Goal: Task Accomplishment & Management: Complete application form

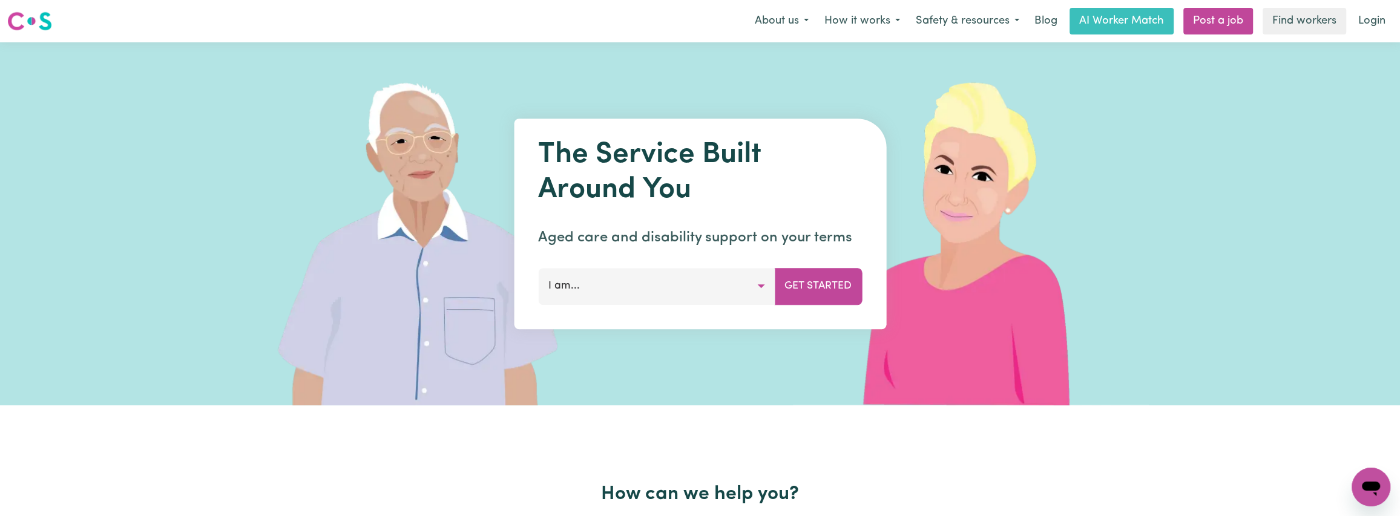
click at [673, 286] on button "I am..." at bounding box center [656, 286] width 237 height 36
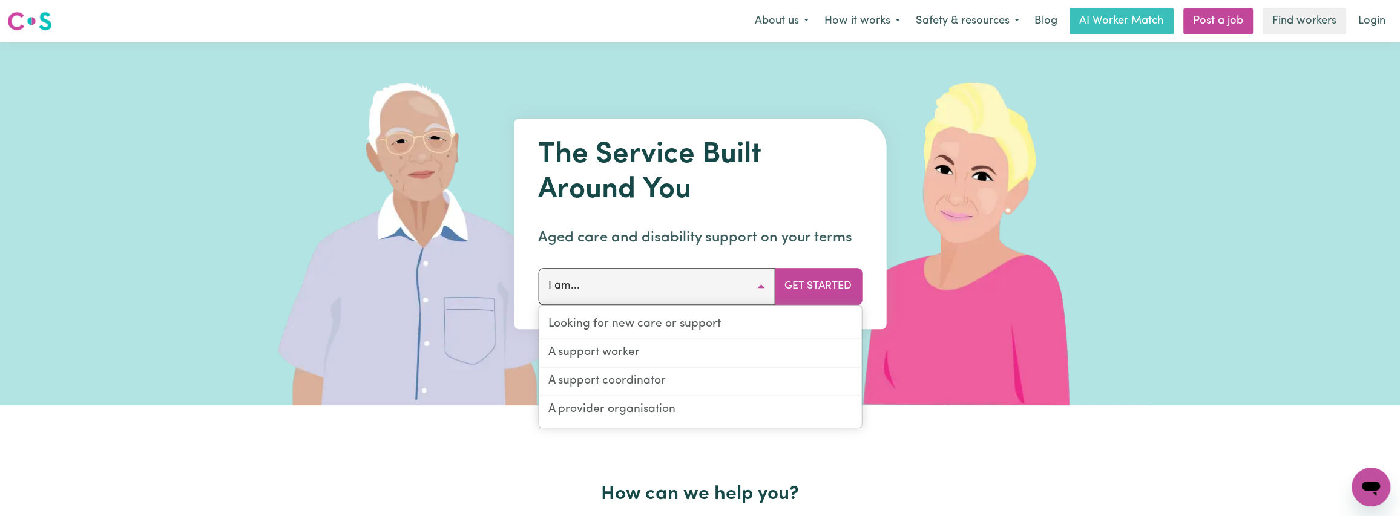
drag, startPoint x: 673, startPoint y: 285, endPoint x: 694, endPoint y: 274, distance: 23.3
click at [677, 282] on button "I am..." at bounding box center [656, 286] width 237 height 36
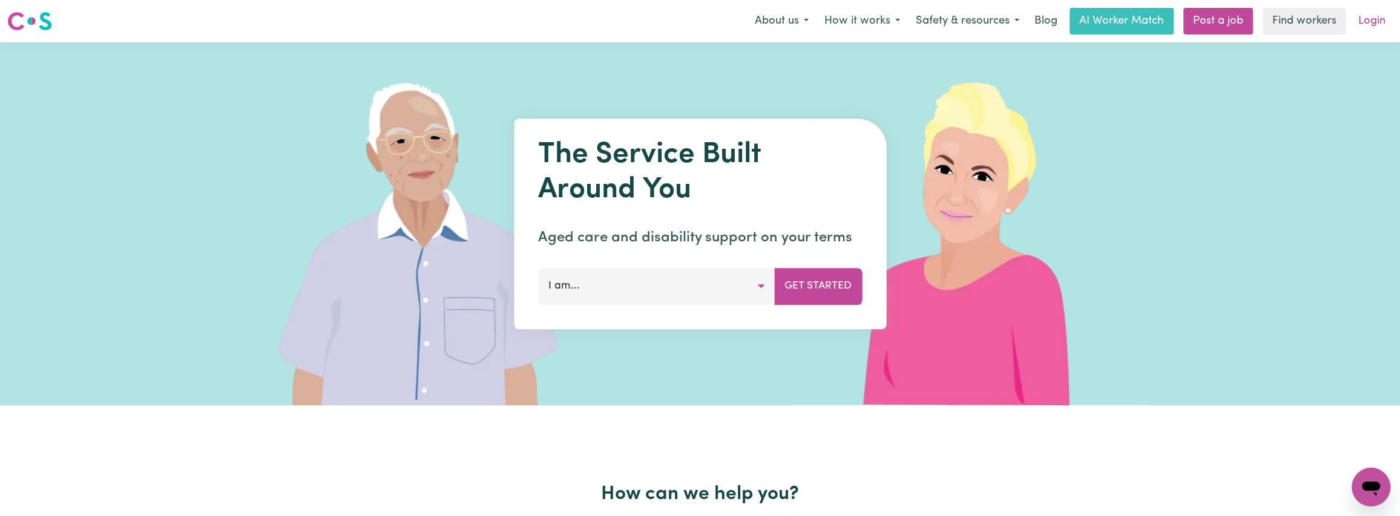
click at [1357, 23] on link "Login" at bounding box center [1372, 21] width 42 height 27
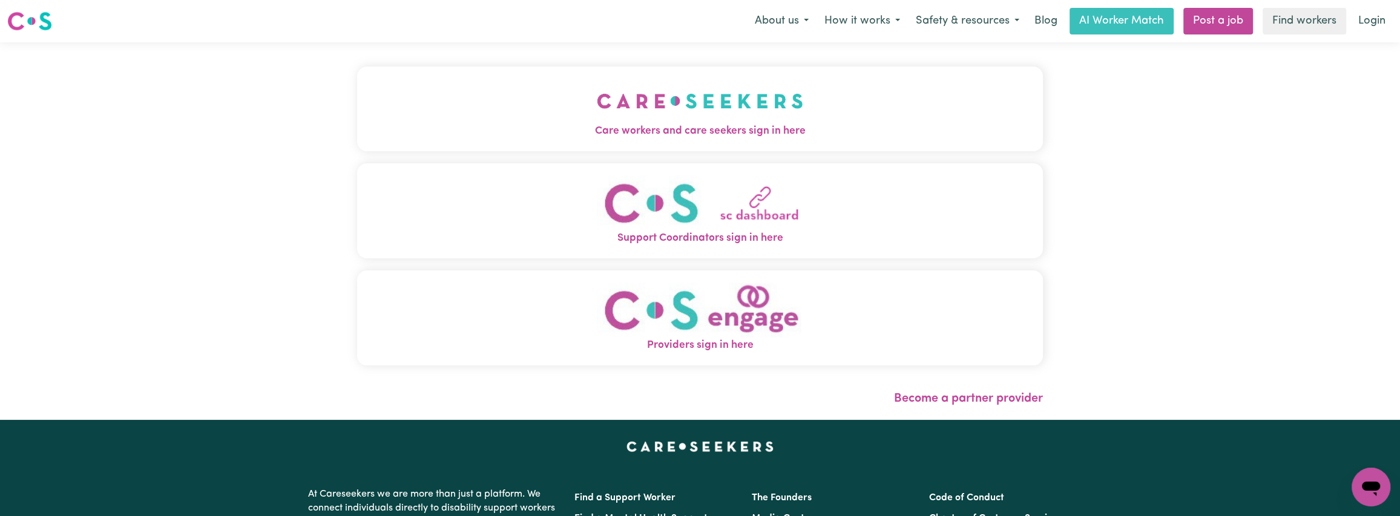
click at [697, 135] on span "Care workers and care seekers sign in here" at bounding box center [700, 131] width 686 height 16
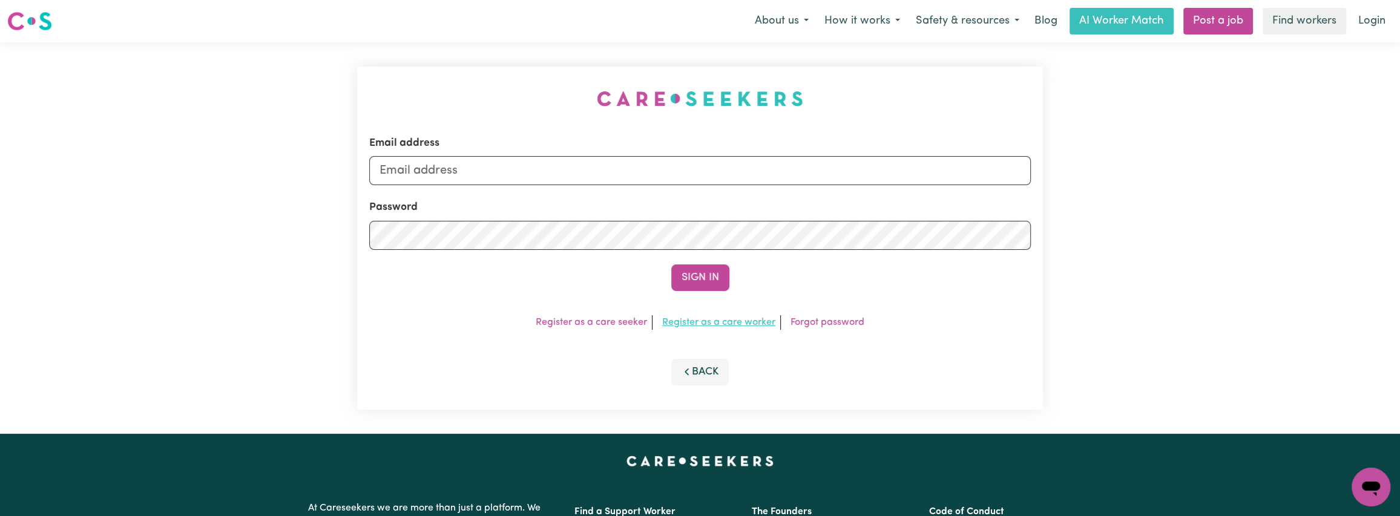
click at [710, 323] on link "Register as a care worker" at bounding box center [718, 323] width 113 height 10
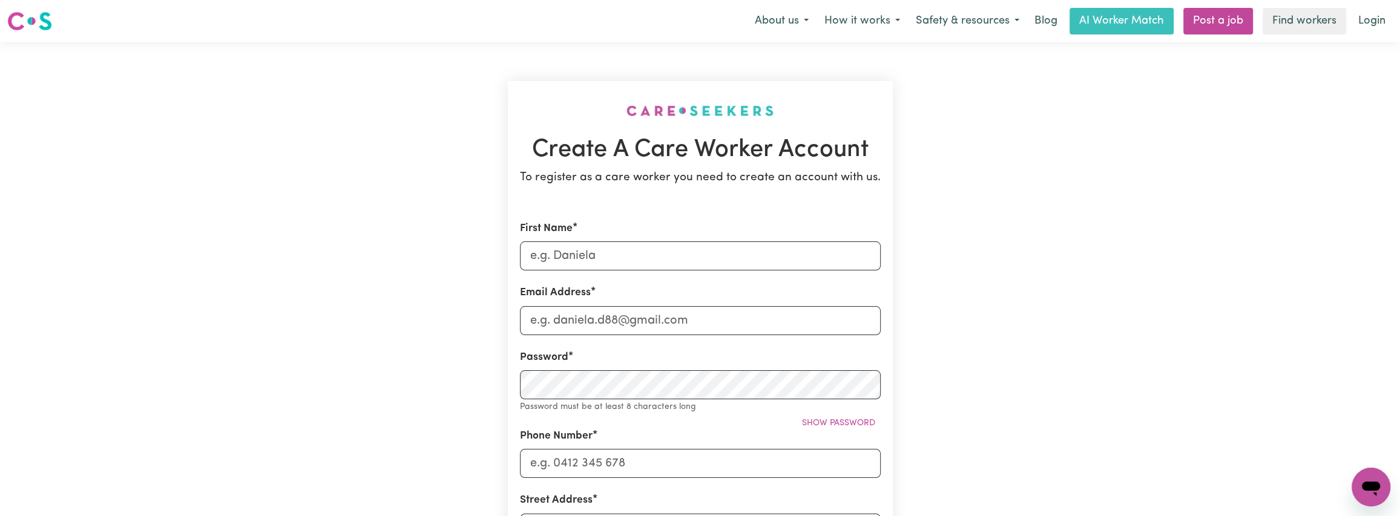
click at [955, 157] on div "Create A Care Worker Account To register as a care worker you need to create an…" at bounding box center [700, 484] width 799 height 884
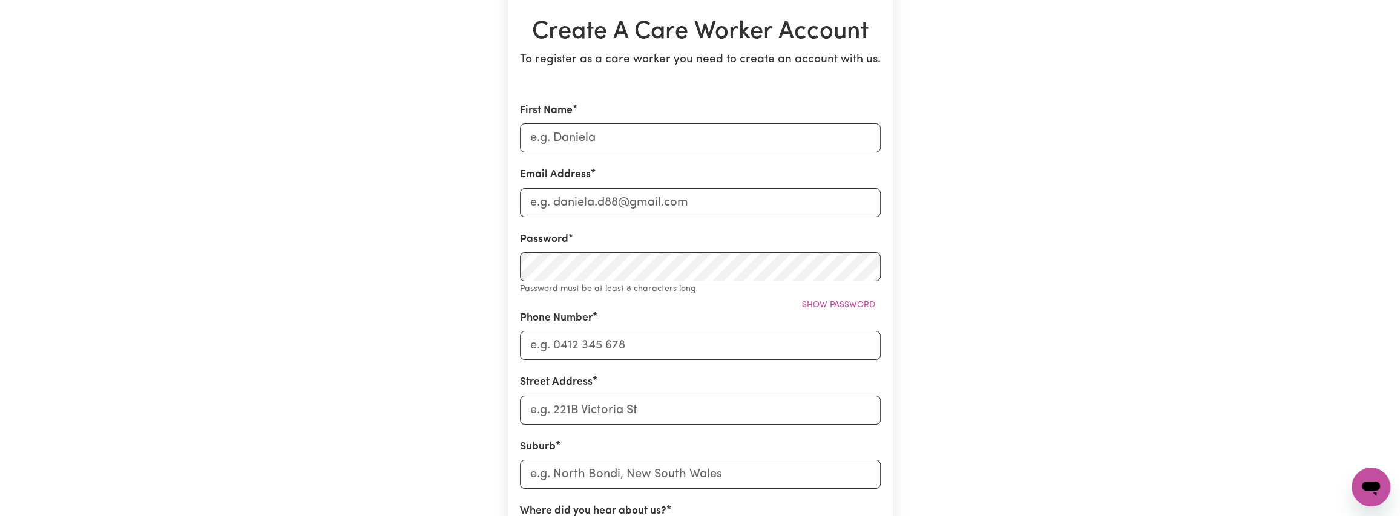
scroll to position [121, 0]
click at [638, 136] on input "First Name" at bounding box center [700, 134] width 361 height 29
type input "[PERSON_NAME]"
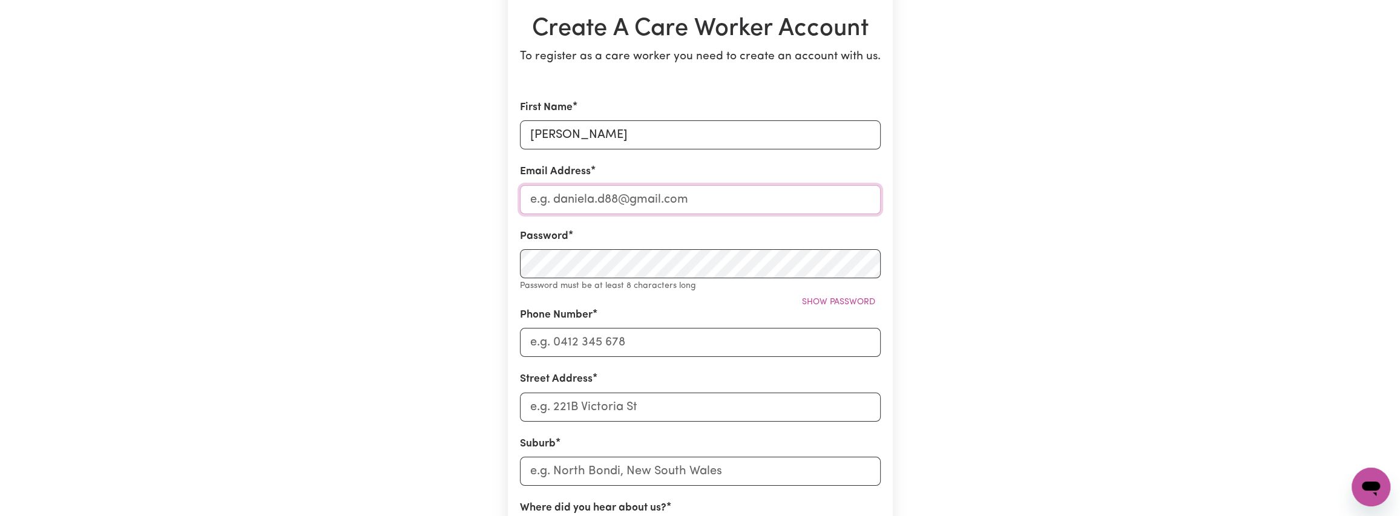
type input "[EMAIL_ADDRESS][DOMAIN_NAME]"
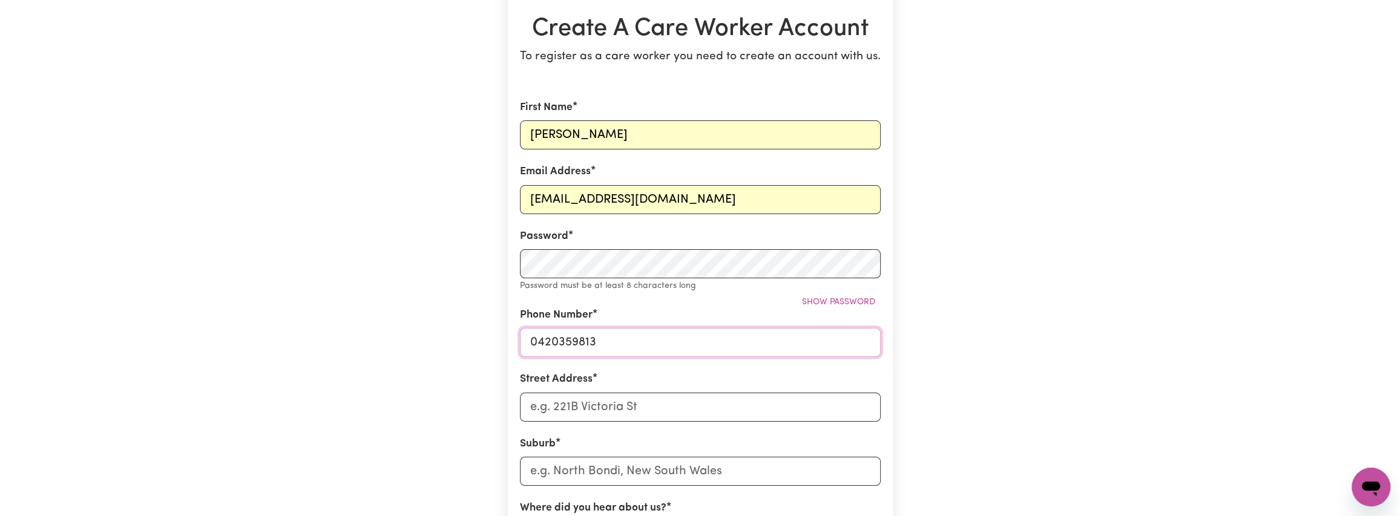
type input "0420359813"
type input "[STREET_ADDRESS]"
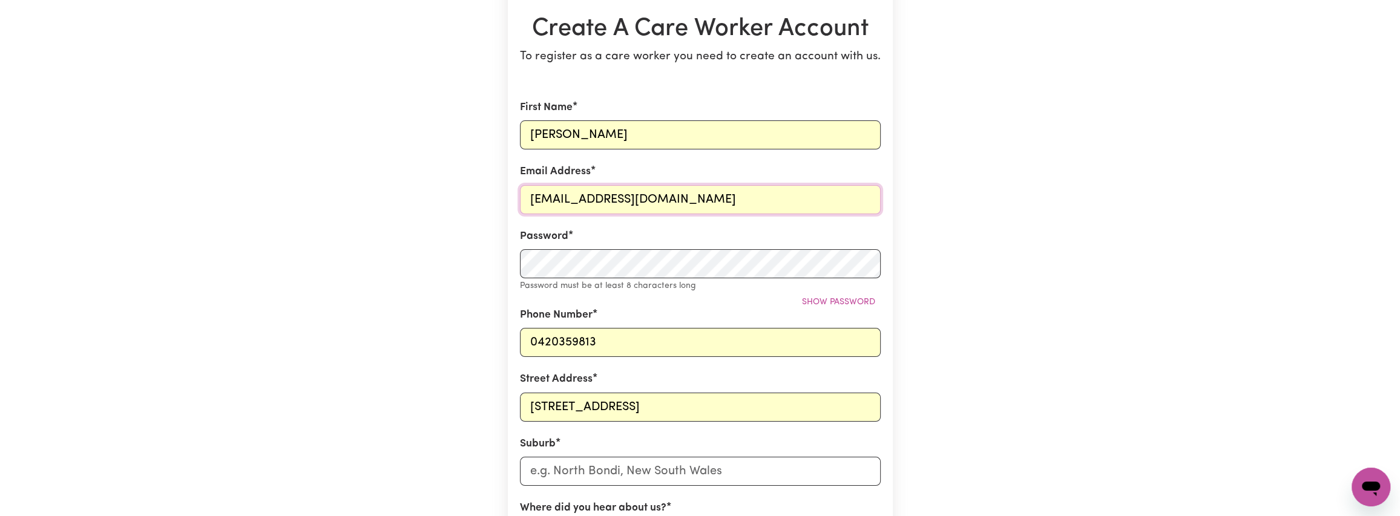
click at [699, 200] on input "[EMAIL_ADDRESS][DOMAIN_NAME]" at bounding box center [700, 199] width 361 height 29
type input "[EMAIL_ADDRESS][DOMAIN_NAME]"
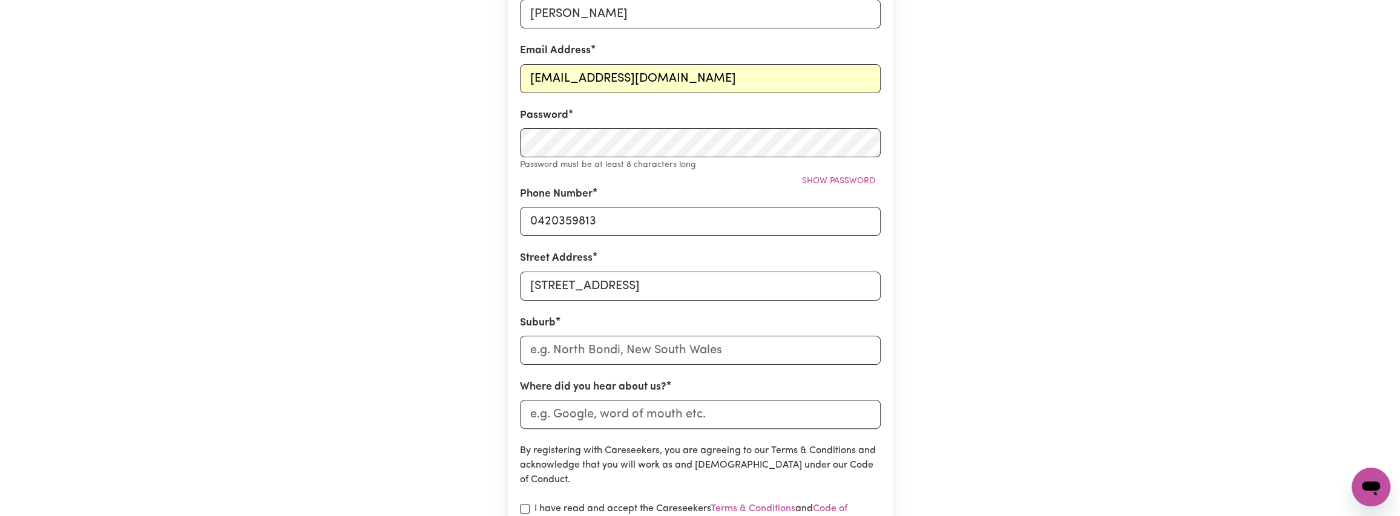
scroll to position [303, 0]
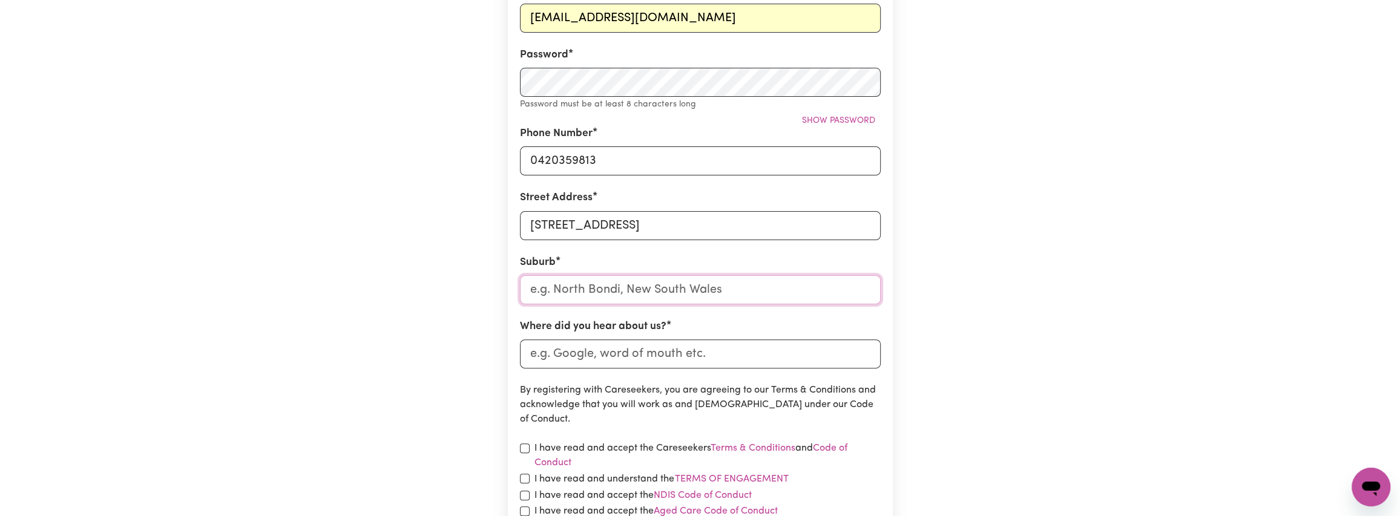
click at [665, 291] on input "text" at bounding box center [700, 289] width 361 height 29
type input "Mou"
type input "MouLAMEIN, [GEOGRAPHIC_DATA], 2733"
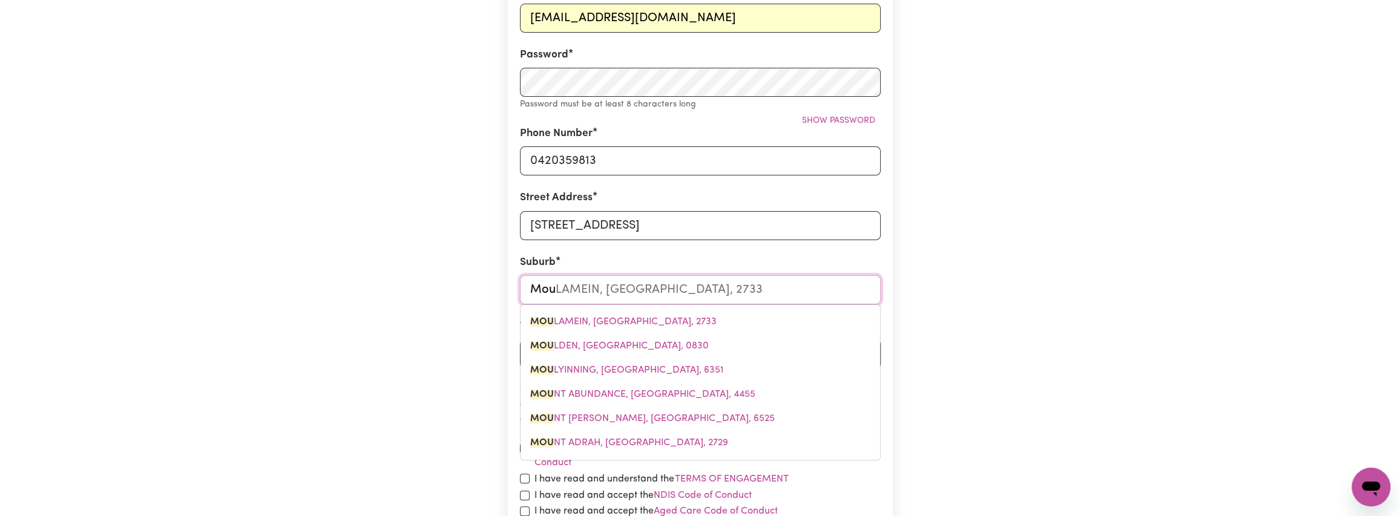
type input "Moun"
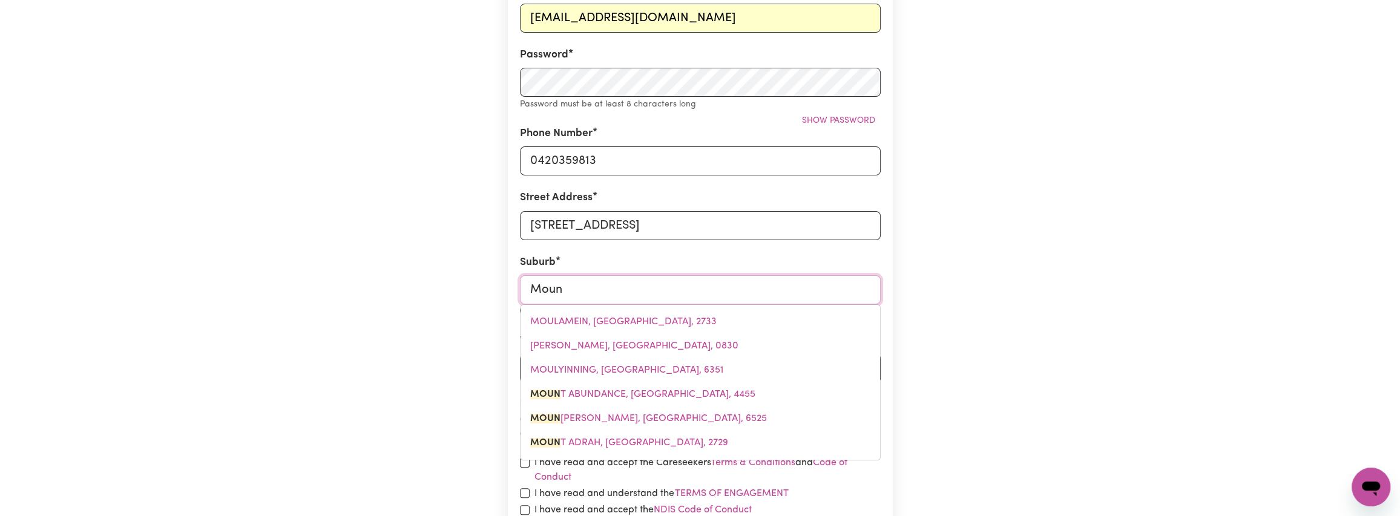
type input "MounT ABUNDANCE, [GEOGRAPHIC_DATA], 4455"
type input "Moun"
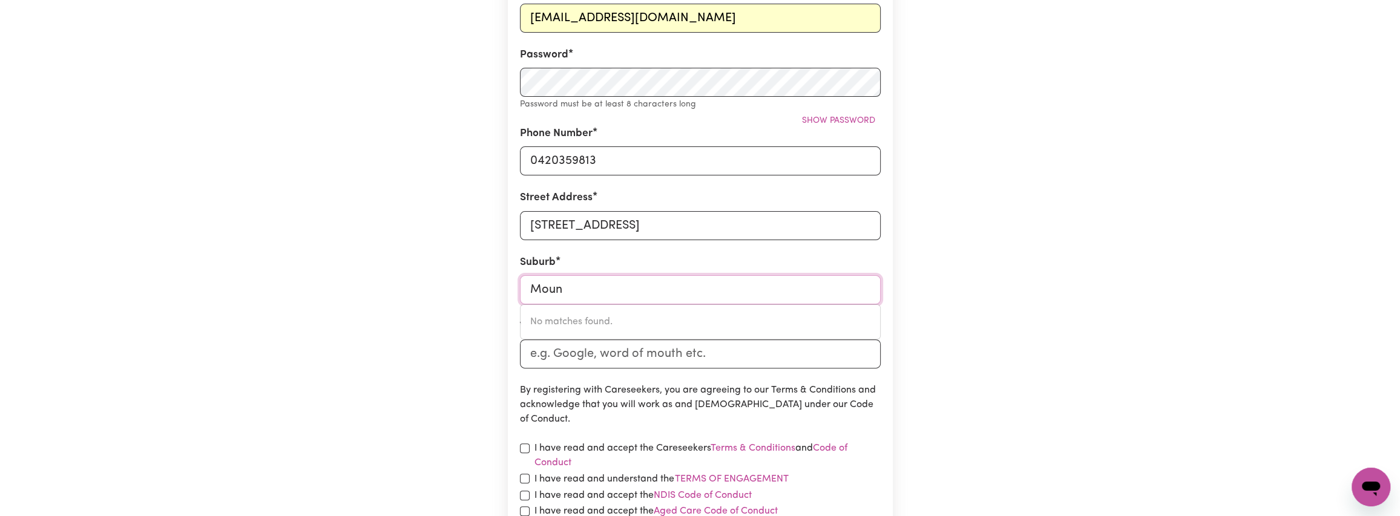
type input "Moun"
type input "MounT ABUNDANCE, [GEOGRAPHIC_DATA], 4455"
type input "Mount"
type input "Mount ABUNDANCE, [GEOGRAPHIC_DATA], 4455"
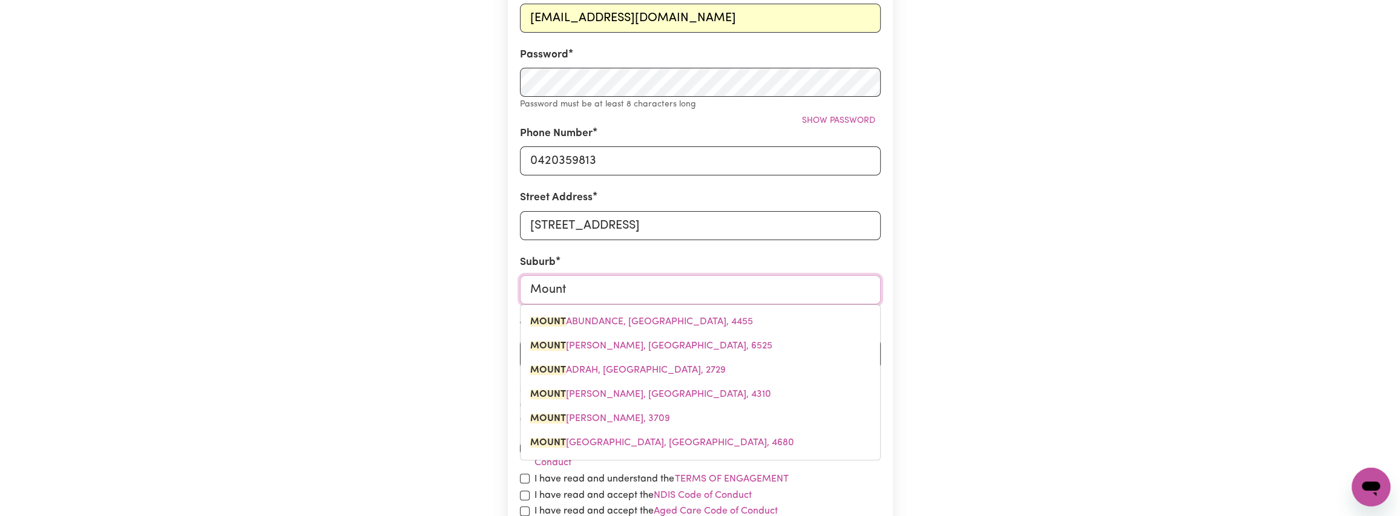
type input "Mount ABUNDANCE, [GEOGRAPHIC_DATA], 4455"
type input "Mount R"
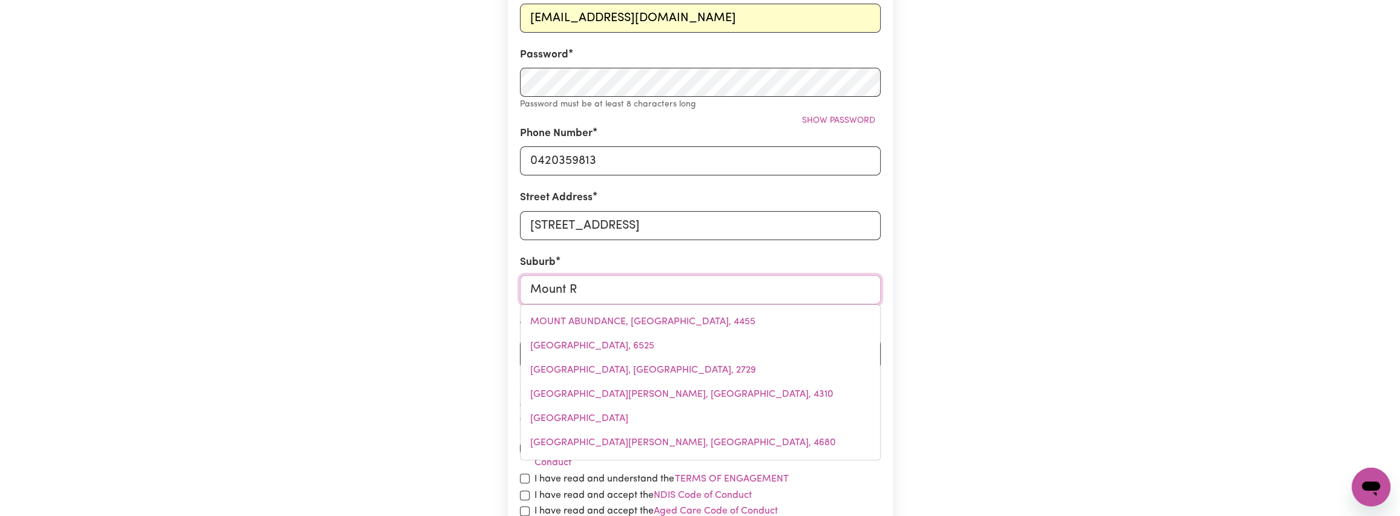
type input "[GEOGRAPHIC_DATA][PERSON_NAME], [GEOGRAPHIC_DATA], 2795"
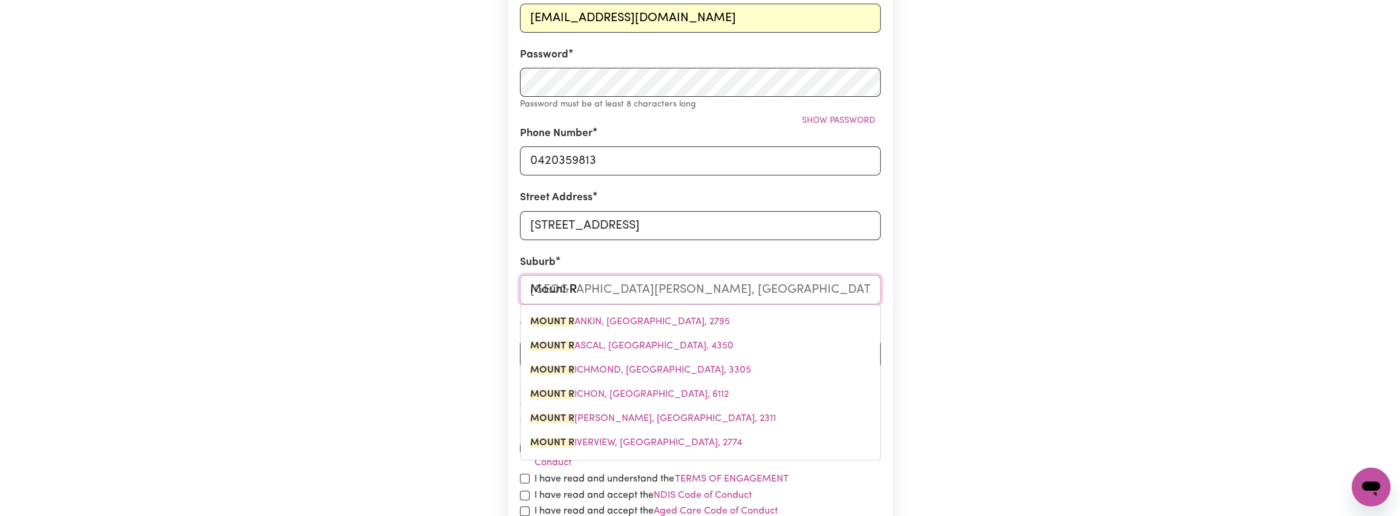
type input "[GEOGRAPHIC_DATA]"
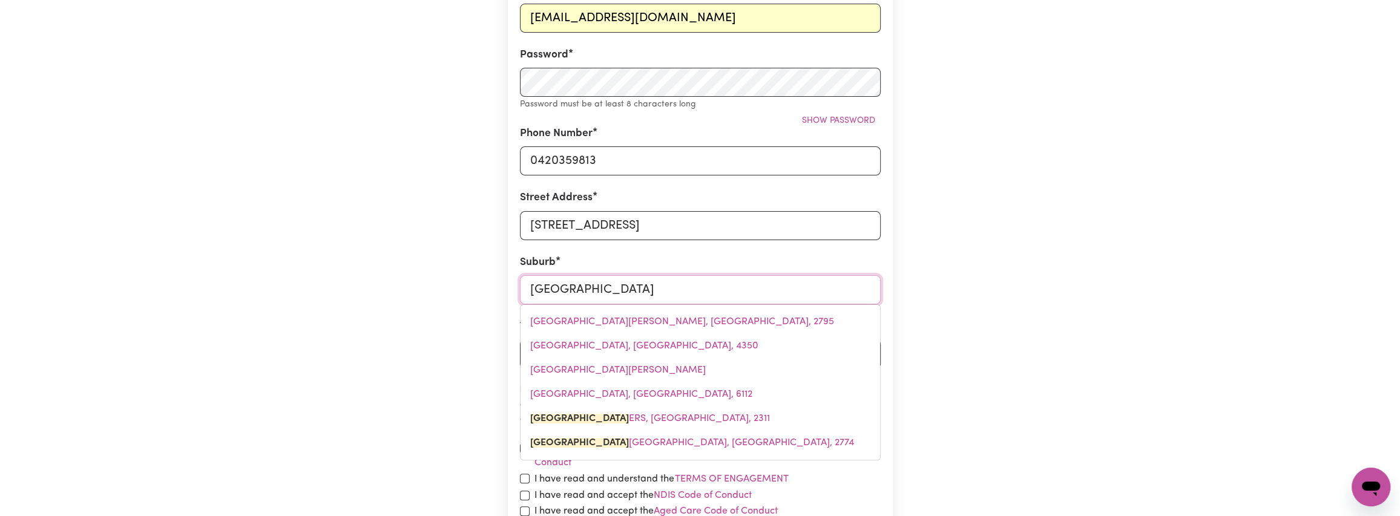
type input "[GEOGRAPHIC_DATA]"
type input "[GEOGRAPHIC_DATA], [GEOGRAPHIC_DATA], 2311"
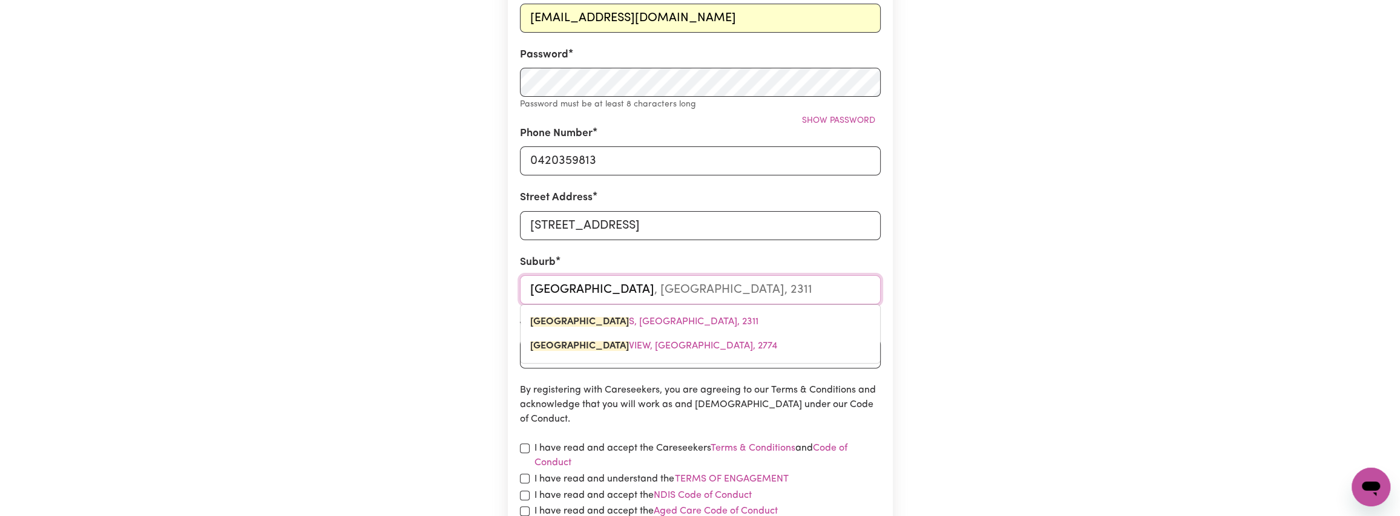
type input "Mount Riverv"
type input "[GEOGRAPHIC_DATA], [GEOGRAPHIC_DATA], 2774"
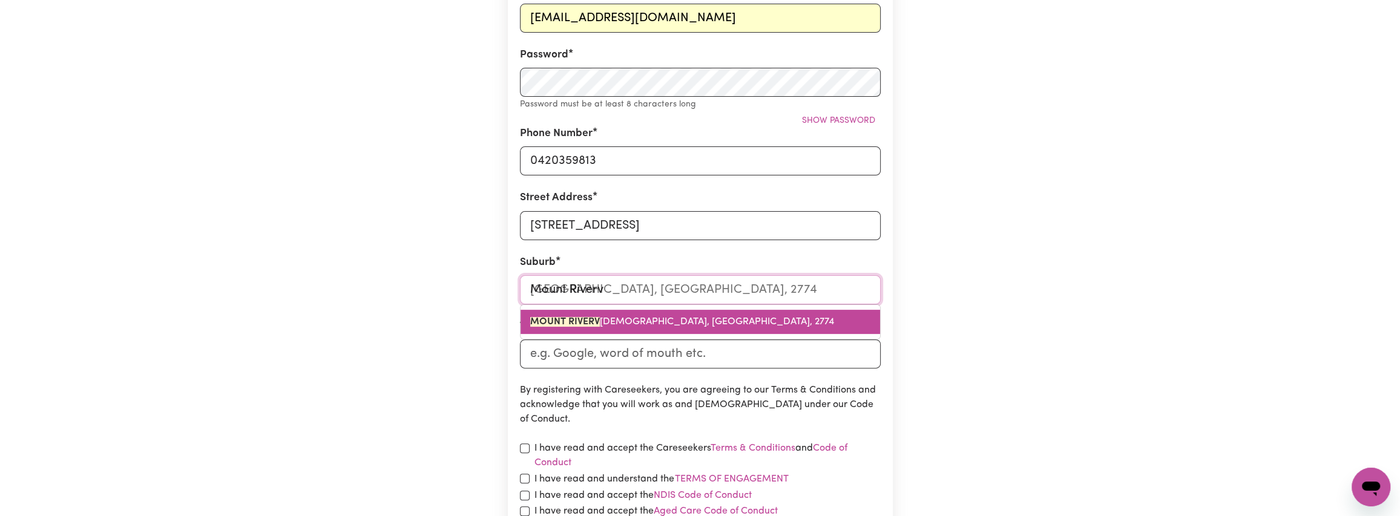
click at [567, 321] on mark "MOUNT RIVERV" at bounding box center [565, 322] width 70 height 10
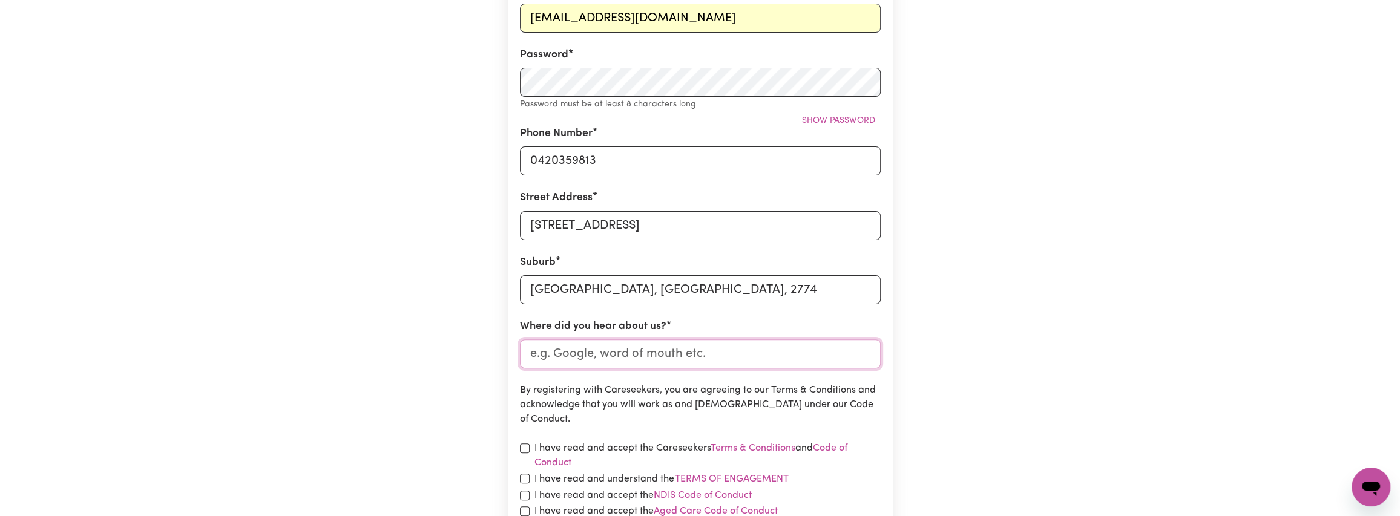
click at [611, 348] on input "Where did you hear about us?" at bounding box center [700, 354] width 361 height 29
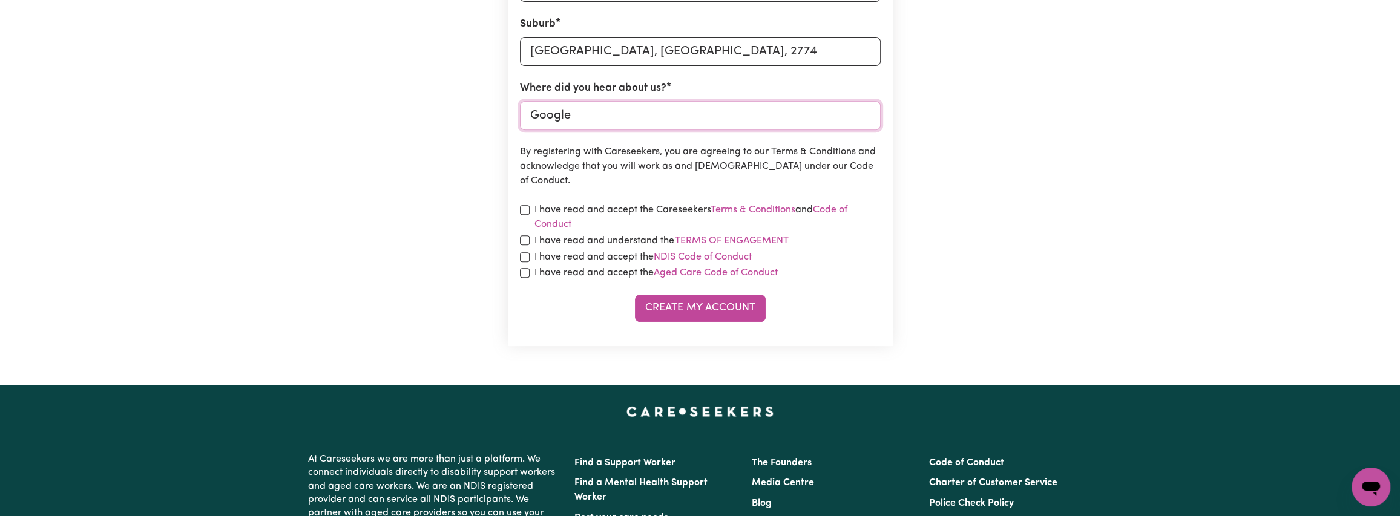
scroll to position [545, 0]
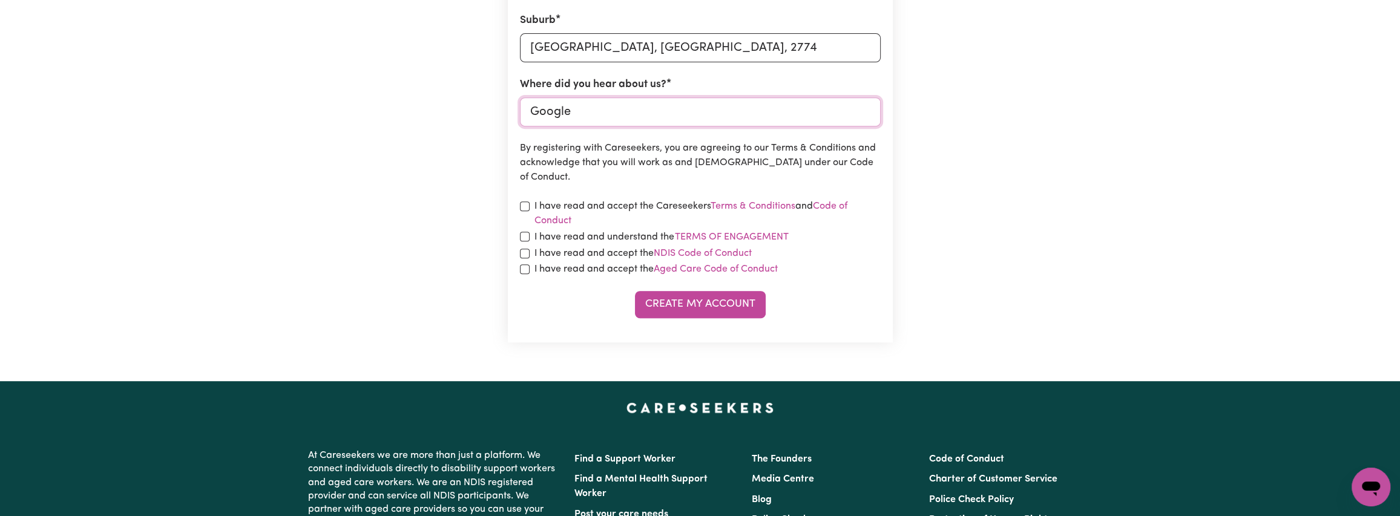
type input "Google"
click at [528, 207] on input "checkbox" at bounding box center [525, 207] width 10 height 10
checkbox input "true"
click at [522, 234] on input "checkbox" at bounding box center [525, 237] width 10 height 10
checkbox input "true"
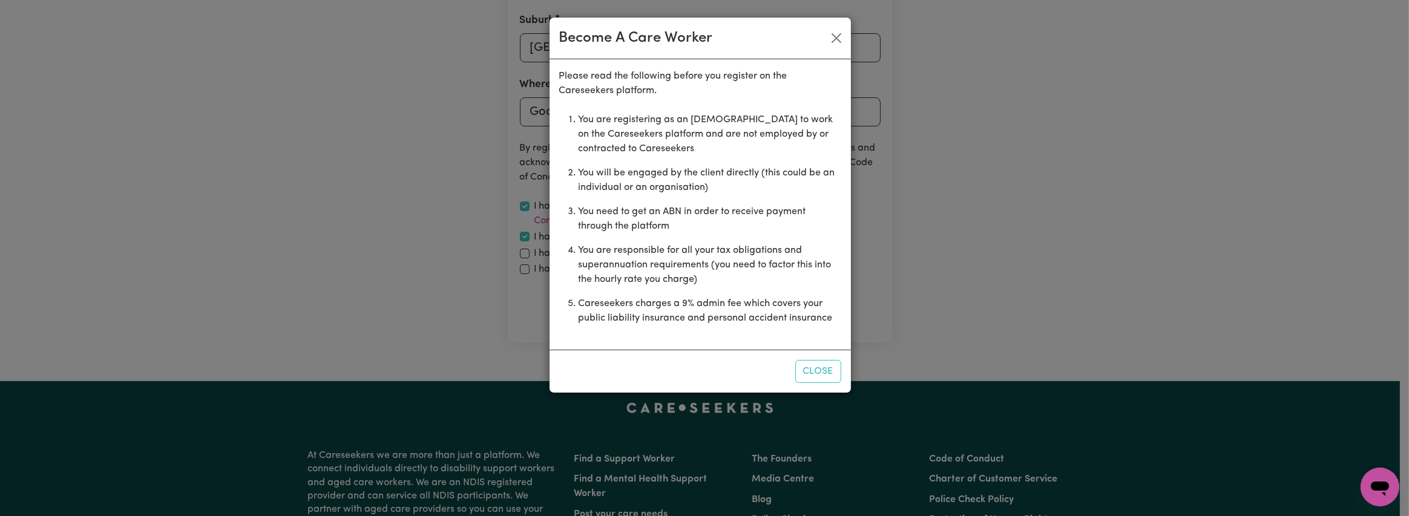
drag, startPoint x: 823, startPoint y: 372, endPoint x: 952, endPoint y: 335, distance: 133.4
click at [952, 336] on div "Become A Care Worker Please read the following before you register on the Cares…" at bounding box center [704, 258] width 1409 height 516
click at [816, 370] on button "Close" at bounding box center [818, 371] width 46 height 23
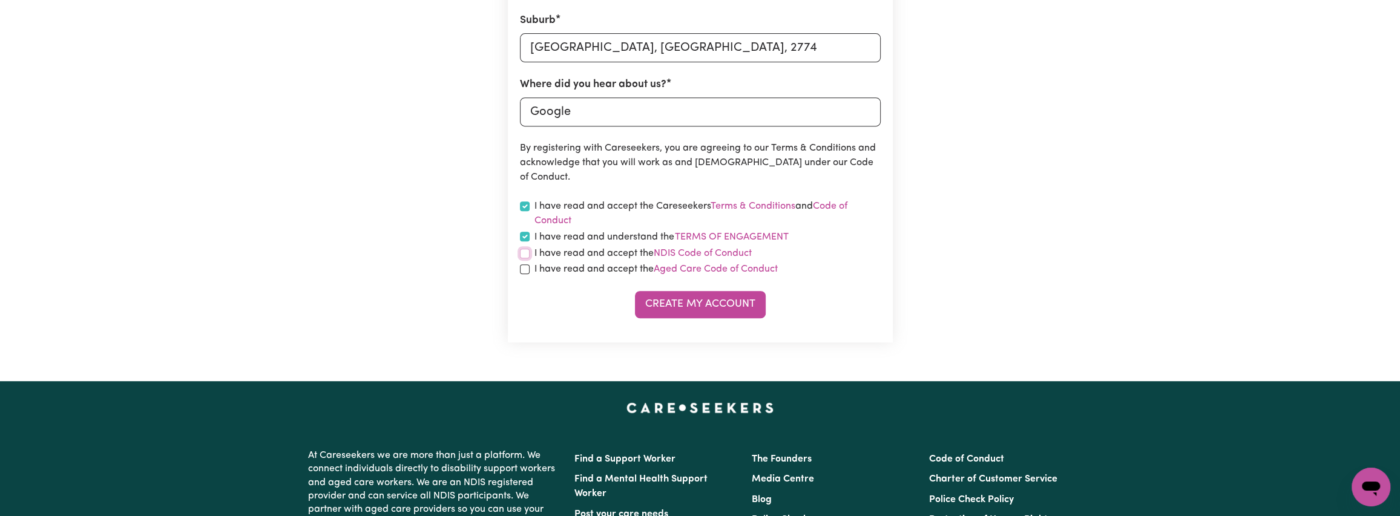
click at [525, 252] on input "checkbox" at bounding box center [525, 254] width 10 height 10
checkbox input "true"
click at [522, 268] on input "checkbox" at bounding box center [525, 270] width 10 height 10
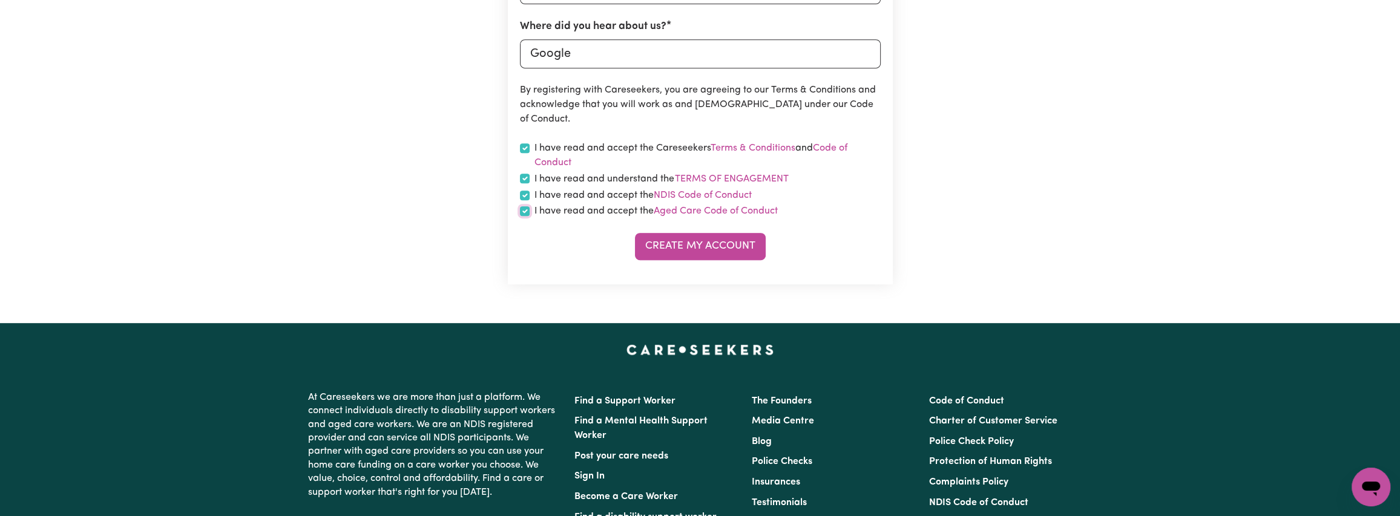
scroll to position [605, 0]
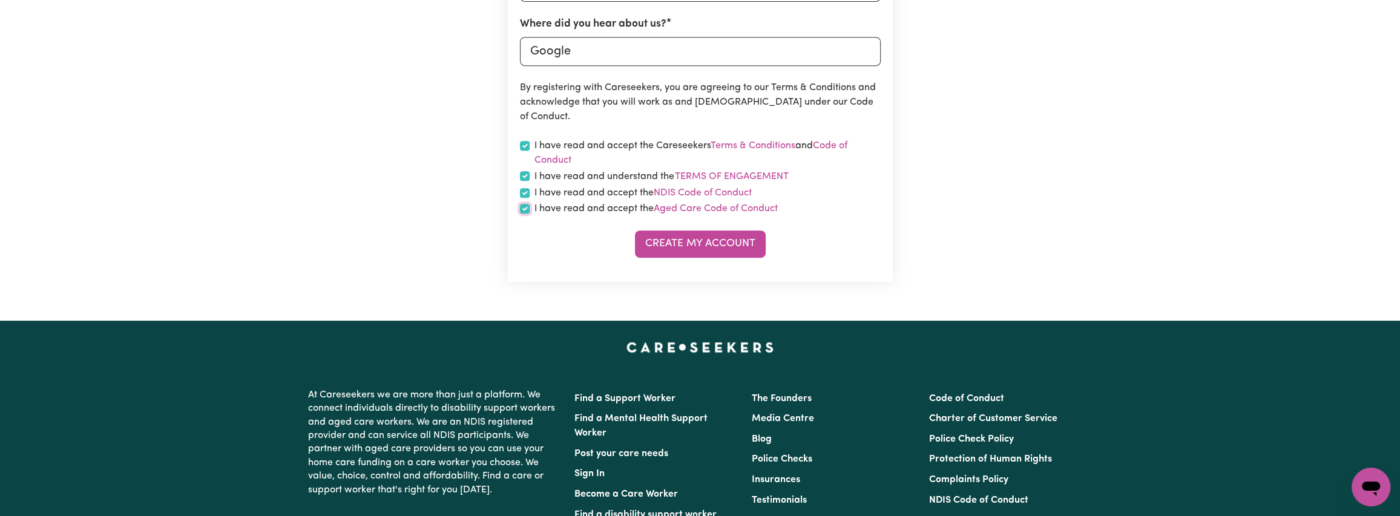
drag, startPoint x: 523, startPoint y: 212, endPoint x: 530, endPoint y: 209, distance: 7.7
click at [523, 212] on input "checkbox" at bounding box center [525, 209] width 10 height 10
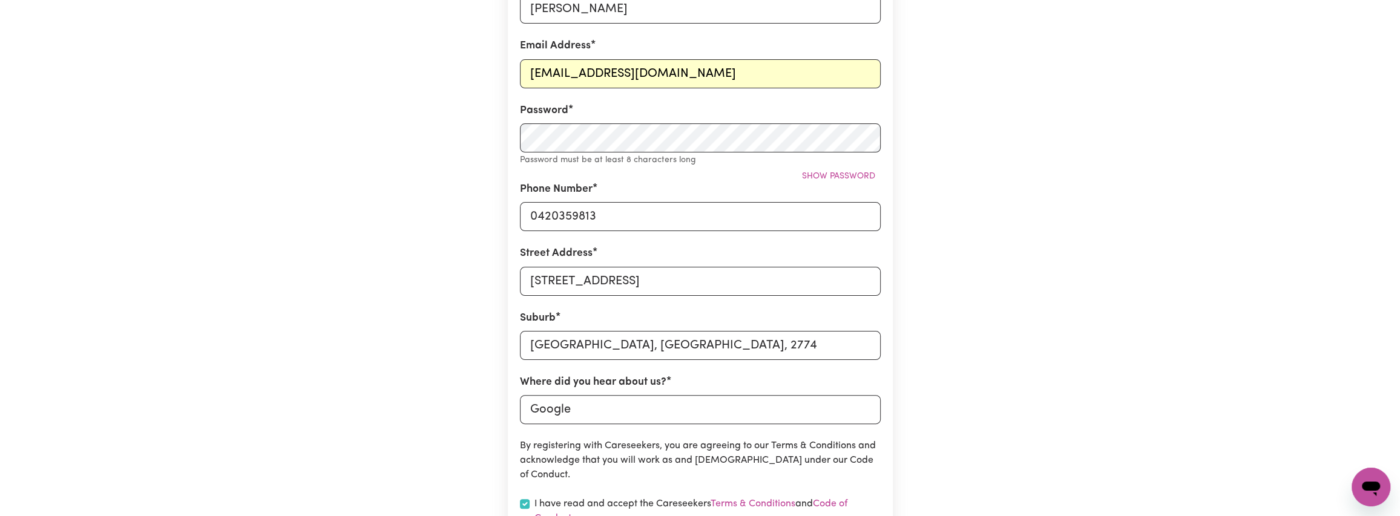
scroll to position [242, 0]
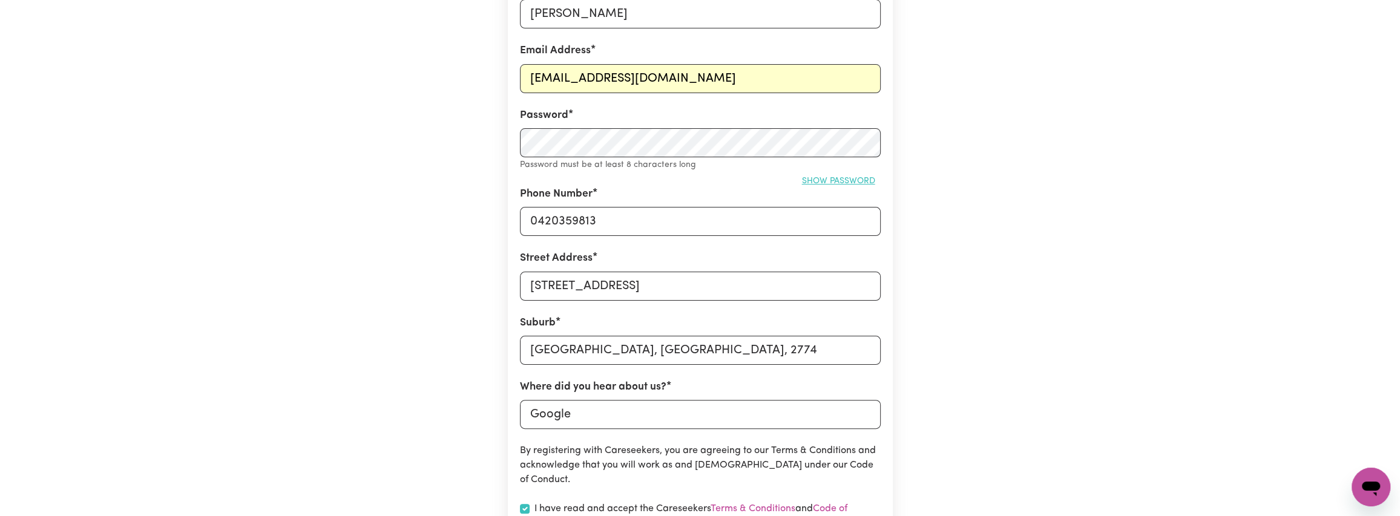
click at [824, 177] on span "Show password" at bounding box center [838, 181] width 73 height 9
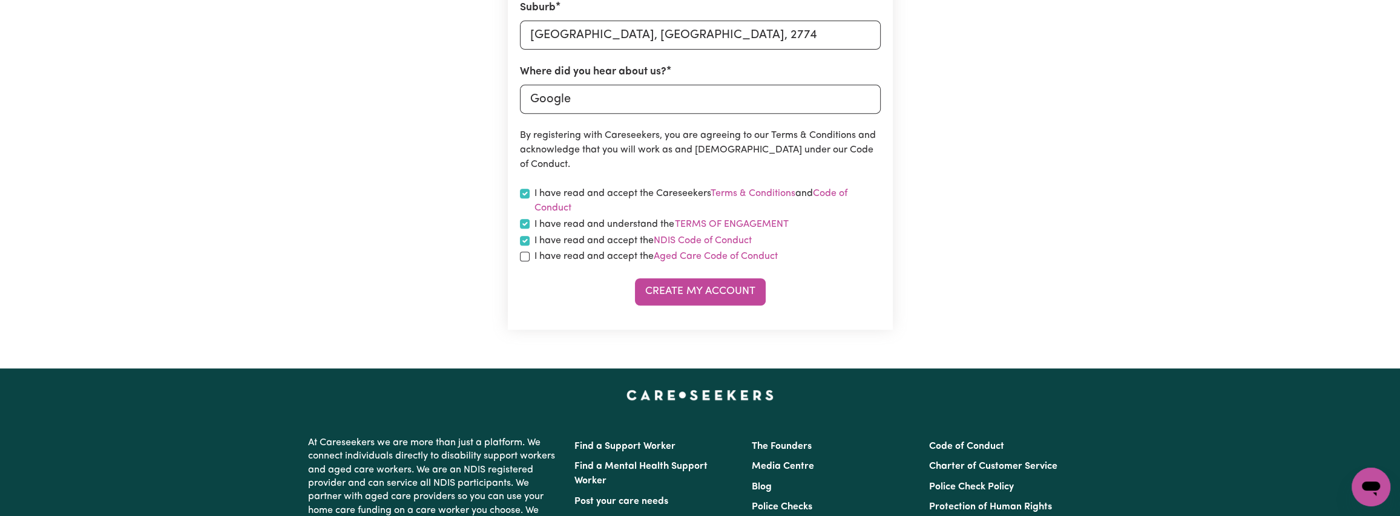
scroll to position [545, 0]
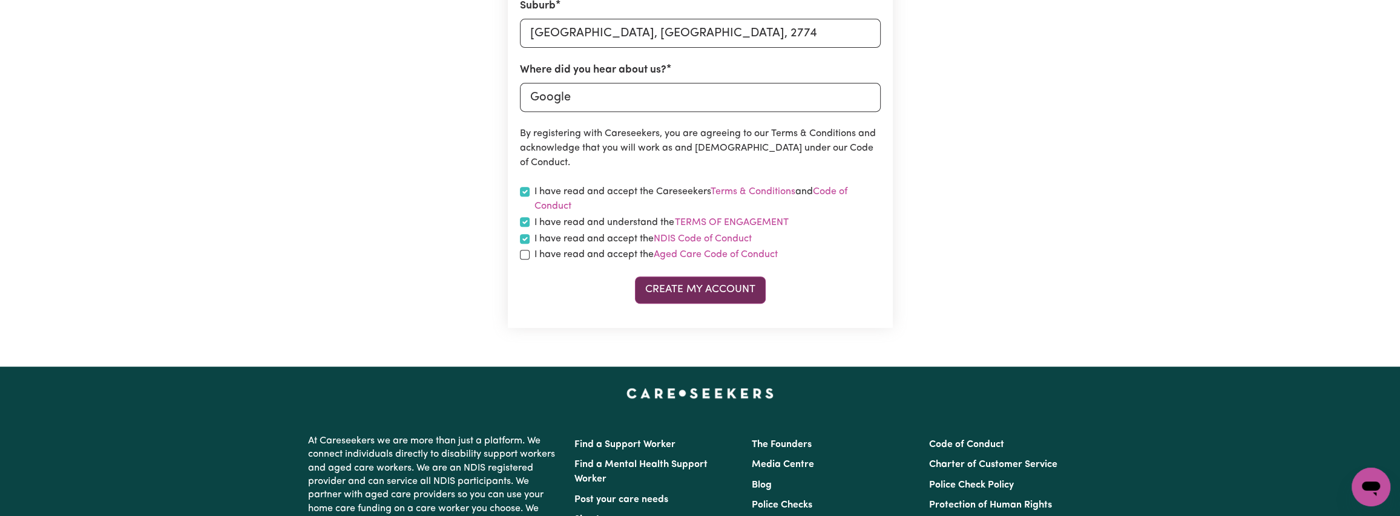
click at [696, 294] on button "Create My Account" at bounding box center [700, 290] width 131 height 27
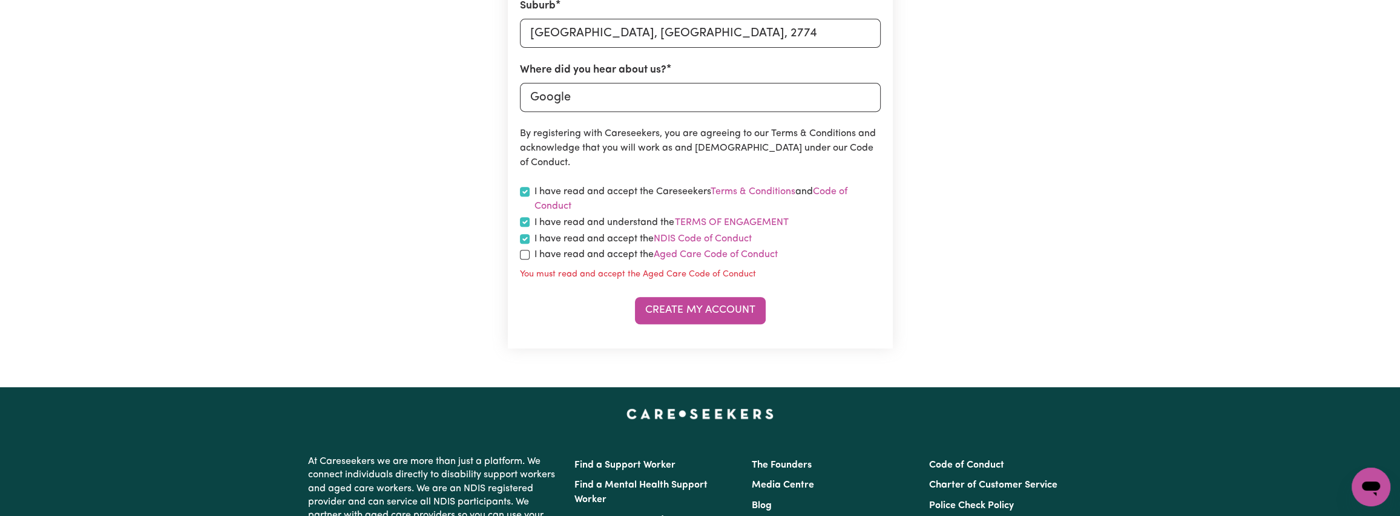
click at [599, 255] on label "I have read and accept the Aged Care Code of Conduct" at bounding box center [656, 255] width 243 height 15
click at [522, 254] on input "checkbox" at bounding box center [525, 255] width 10 height 10
checkbox input "true"
click at [656, 310] on button "Create My Account" at bounding box center [700, 310] width 131 height 27
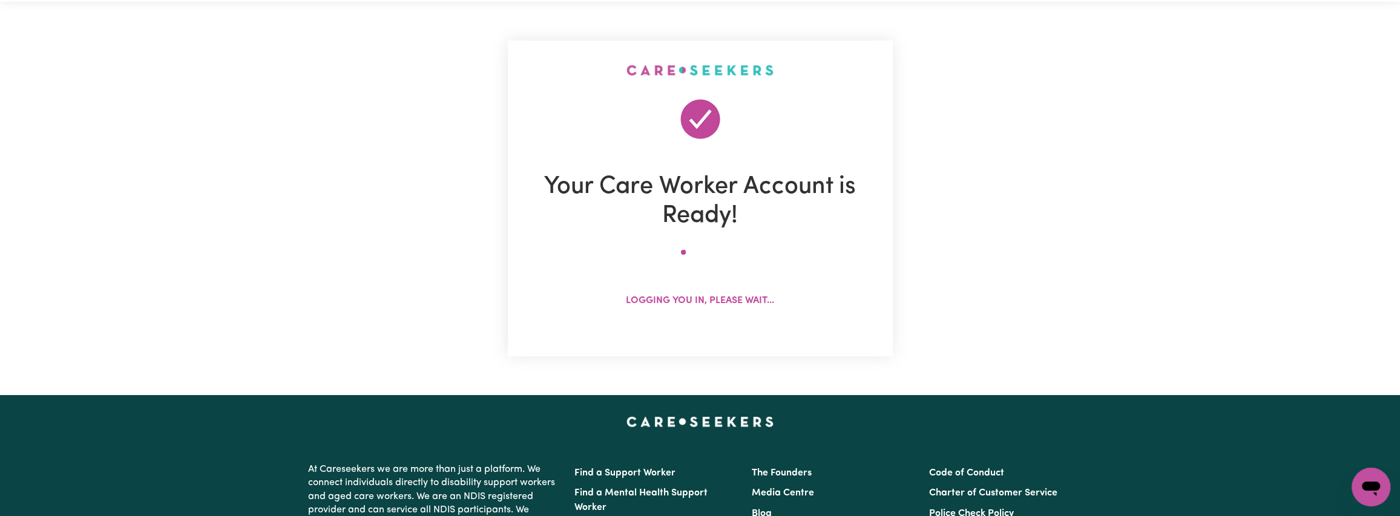
scroll to position [0, 0]
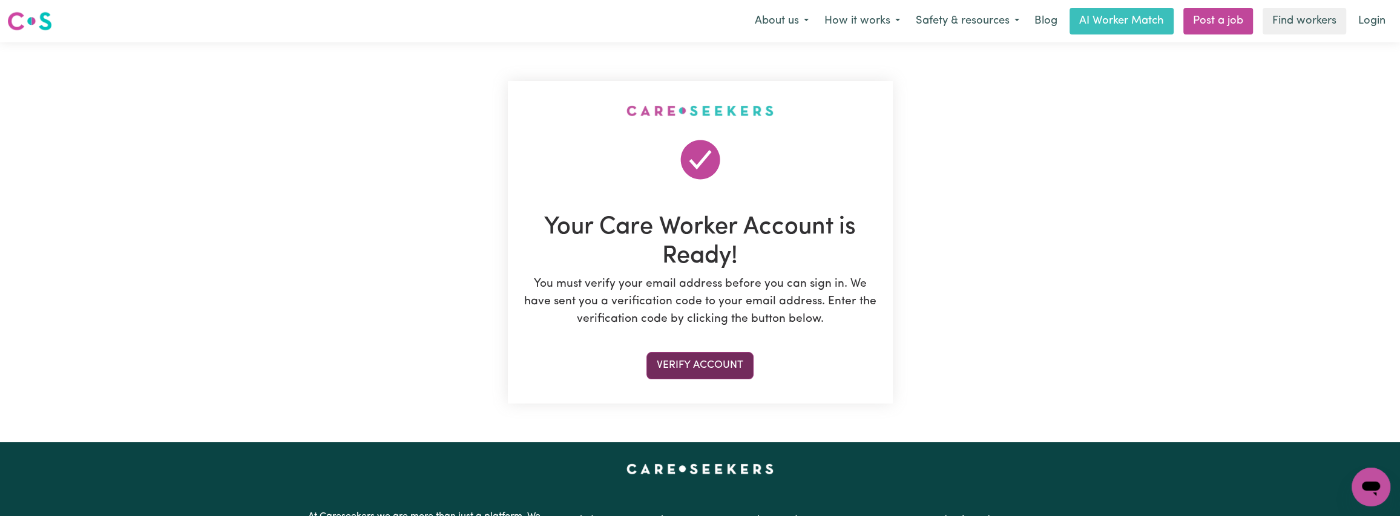
click at [697, 370] on button "Verify Account" at bounding box center [700, 365] width 107 height 27
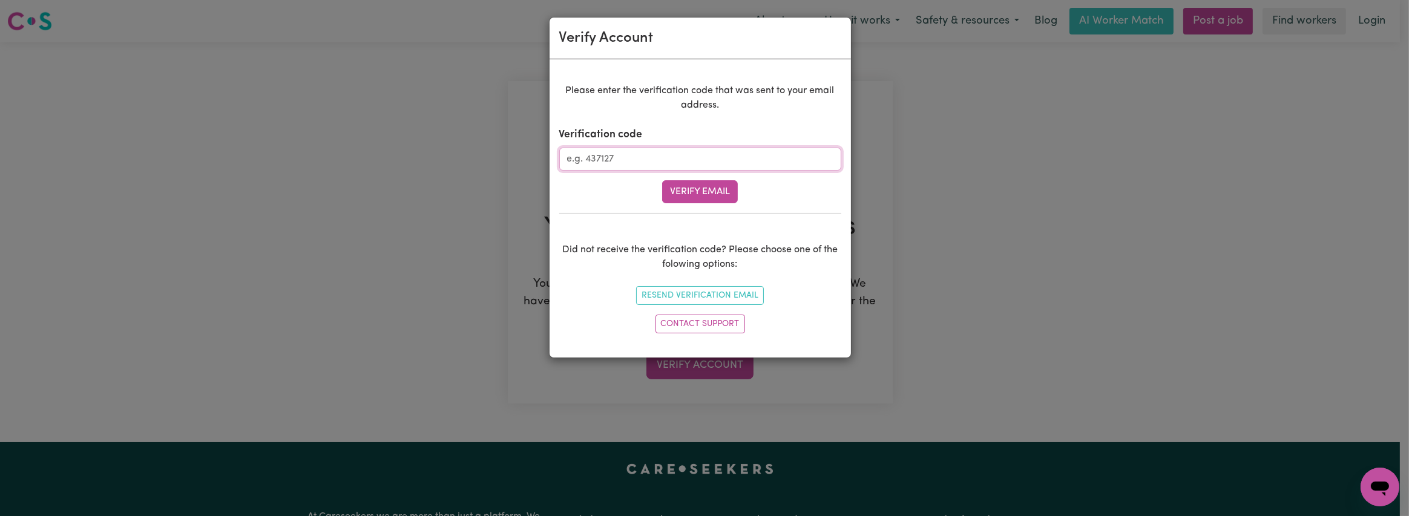
click at [647, 153] on input "Verification code" at bounding box center [700, 159] width 282 height 23
paste input "729215"
type input "729215"
click at [690, 189] on button "Verify Email" at bounding box center [700, 191] width 76 height 23
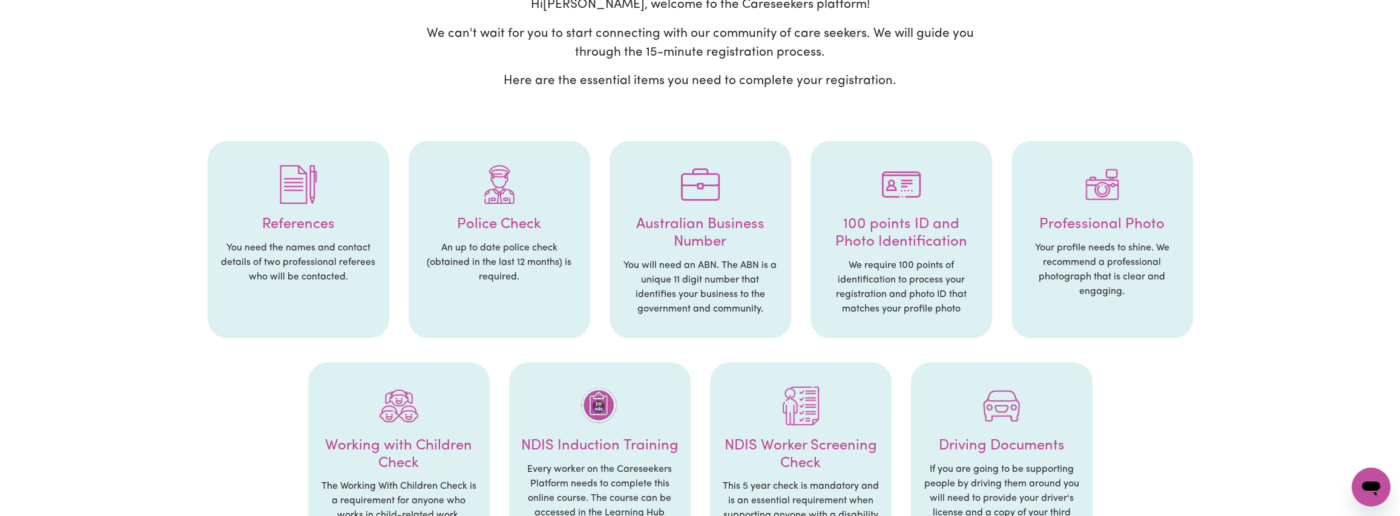
scroll to position [242, 0]
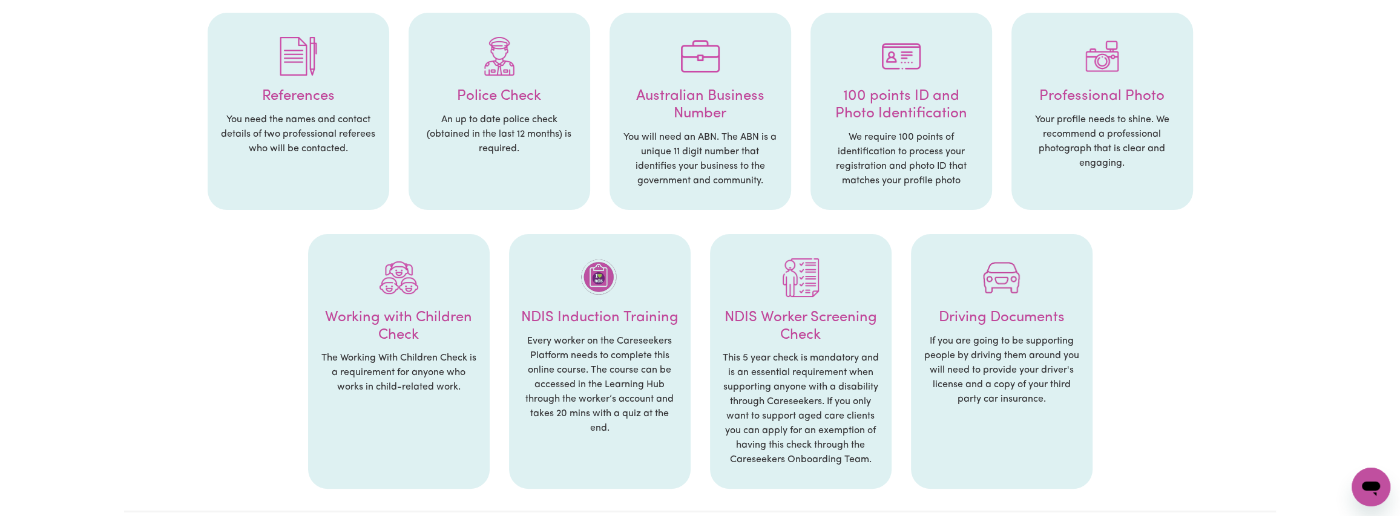
click at [470, 127] on p "An up to date police check (obtained in the last 12 months) is required." at bounding box center [499, 135] width 157 height 44
click at [296, 120] on p "You need the names and contact details of two professional referees who will be…" at bounding box center [298, 135] width 157 height 44
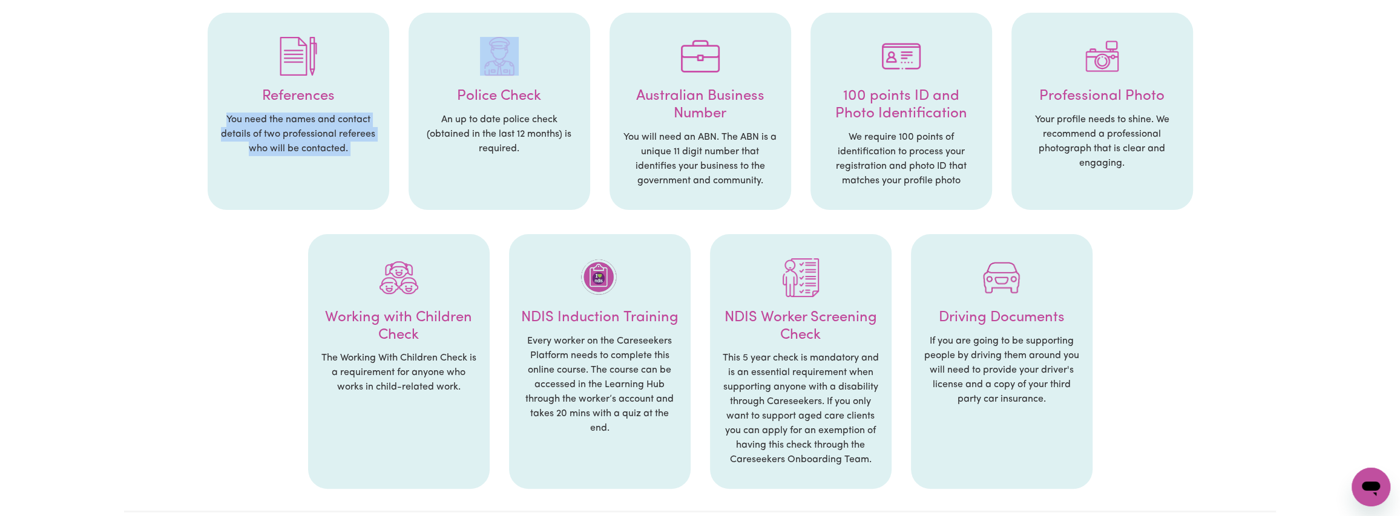
click at [296, 120] on p "You need the names and contact details of two professional referees who will be…" at bounding box center [298, 135] width 157 height 44
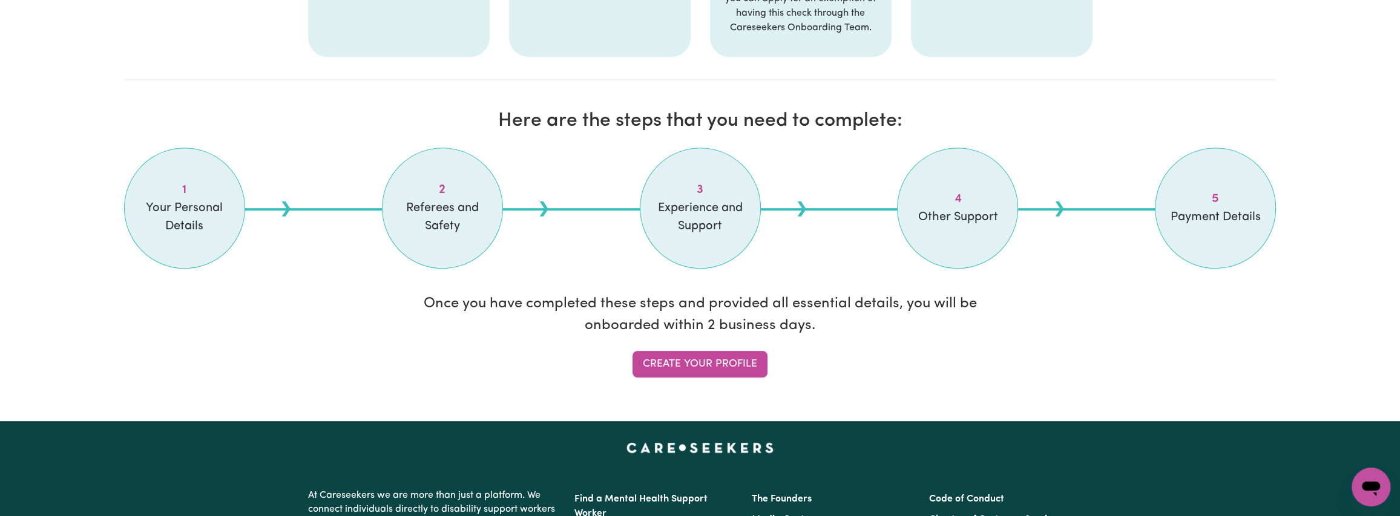
scroll to position [848, 0]
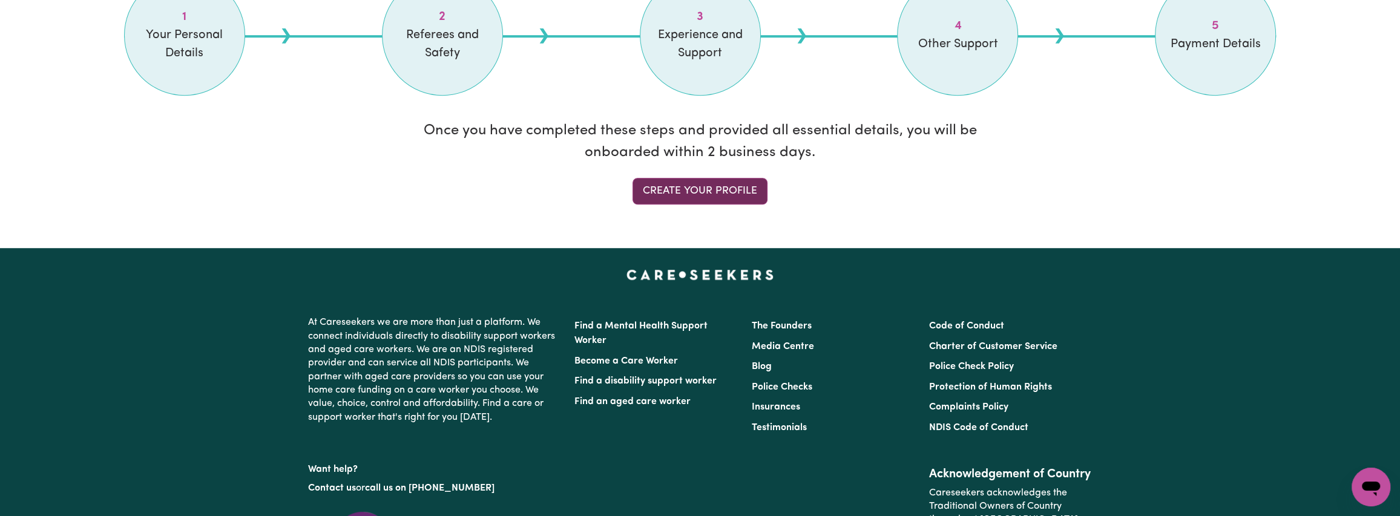
click at [708, 196] on link "Create your profile" at bounding box center [700, 191] width 135 height 27
select select "Studying a healthcare related degree or qualification"
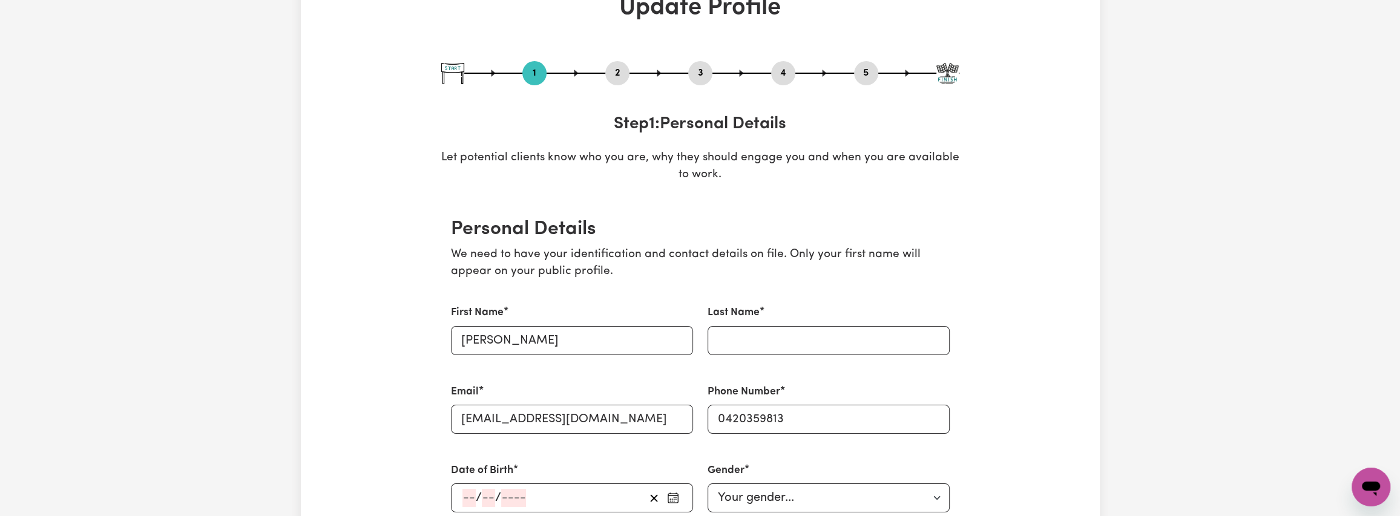
scroll to position [242, 0]
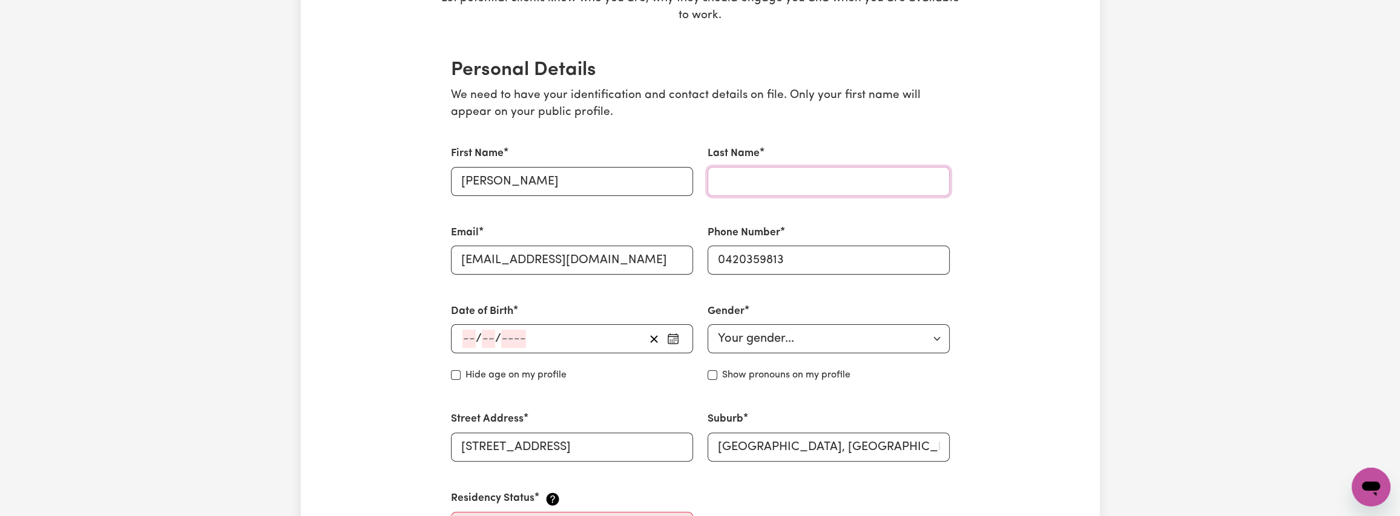
click at [766, 180] on input "Last Name" at bounding box center [829, 181] width 242 height 29
type input "Niklaus"
type input "25"
type input "09"
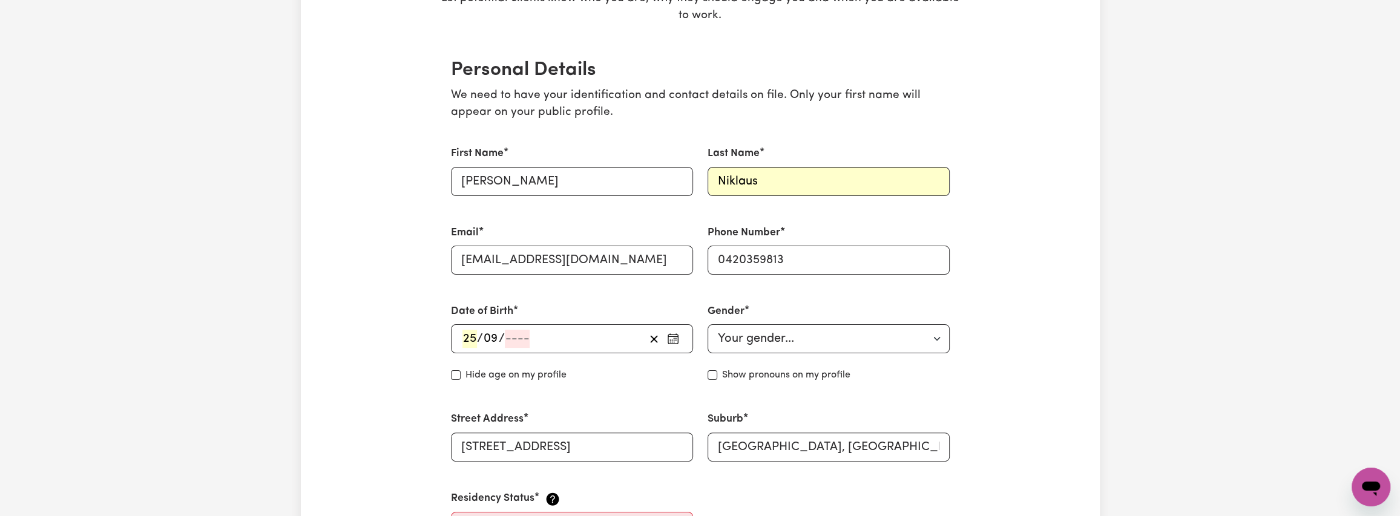
type input "[DATE]"
type input "9"
type input "1963"
click at [776, 346] on select "Your gender... [DEMOGRAPHIC_DATA] [DEMOGRAPHIC_DATA] [DEMOGRAPHIC_DATA] Other P…" at bounding box center [829, 338] width 242 height 29
select select "[DEMOGRAPHIC_DATA]"
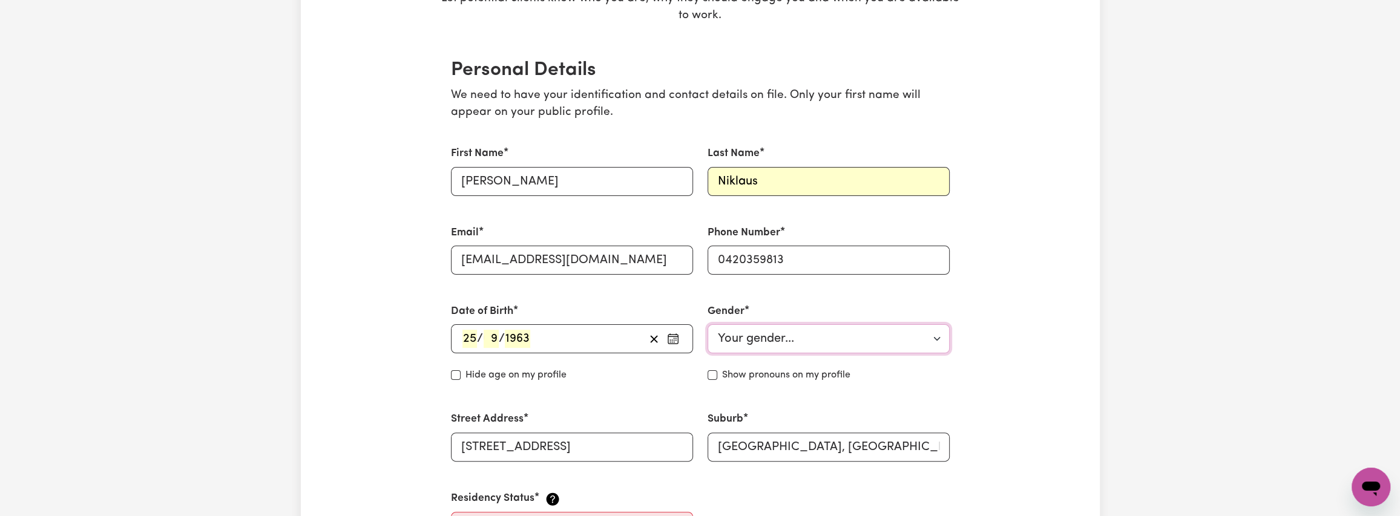
click at [708, 324] on select "Your gender... [DEMOGRAPHIC_DATA] [DEMOGRAPHIC_DATA] [DEMOGRAPHIC_DATA] Other P…" at bounding box center [829, 338] width 242 height 29
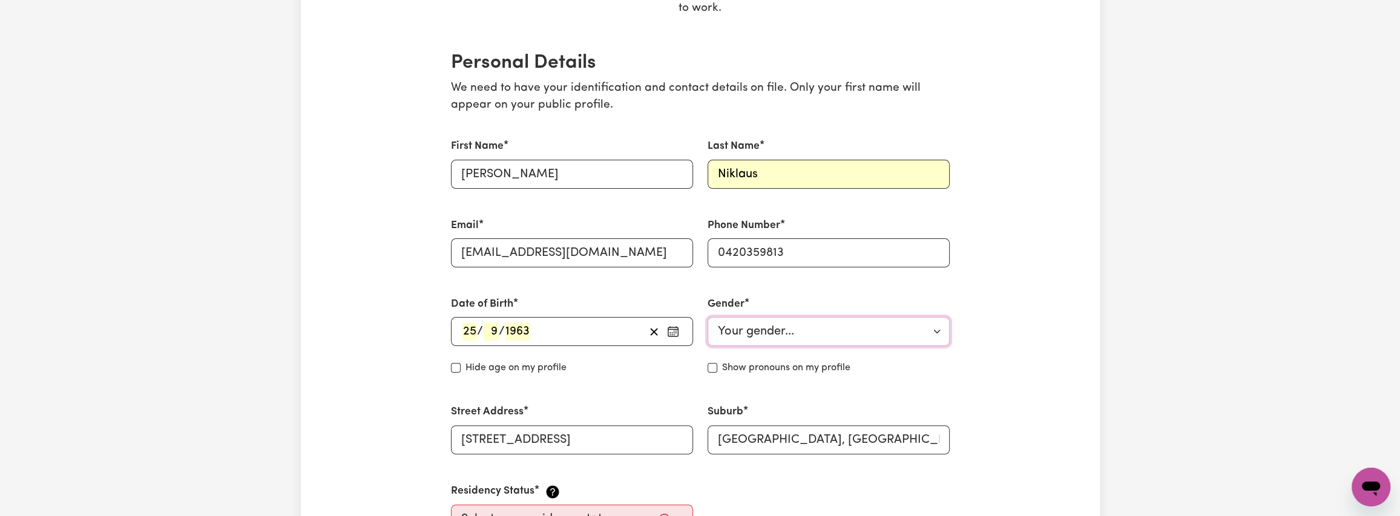
scroll to position [303, 0]
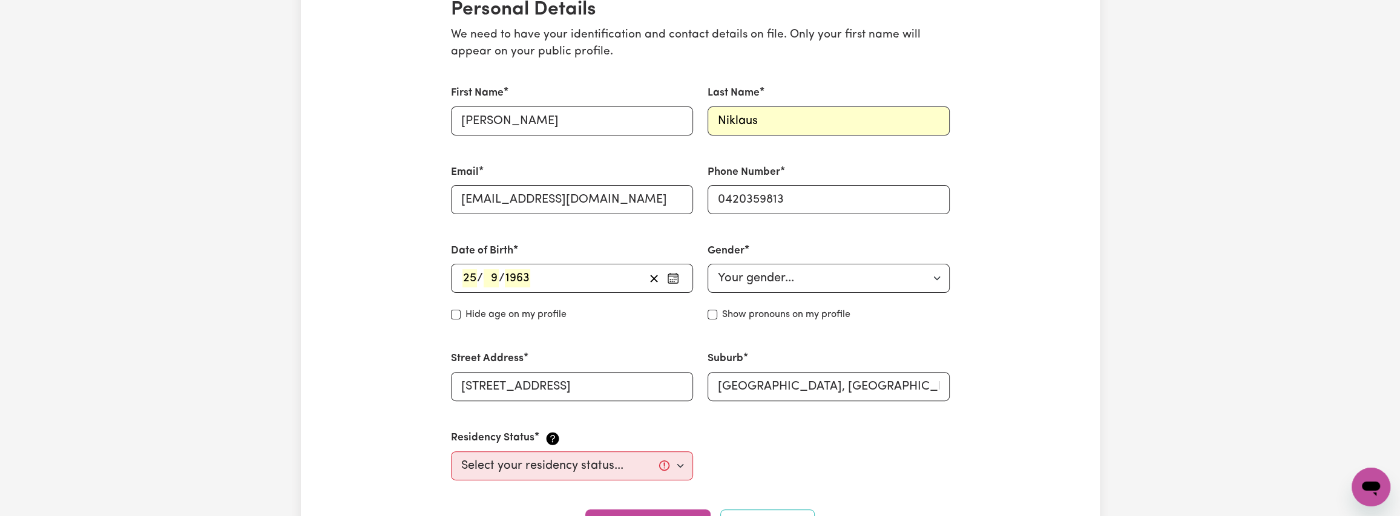
click at [484, 312] on label "Hide age on my profile" at bounding box center [516, 315] width 101 height 15
click at [461, 312] on input "Hide age" at bounding box center [456, 315] width 10 height 10
checkbox input "true"
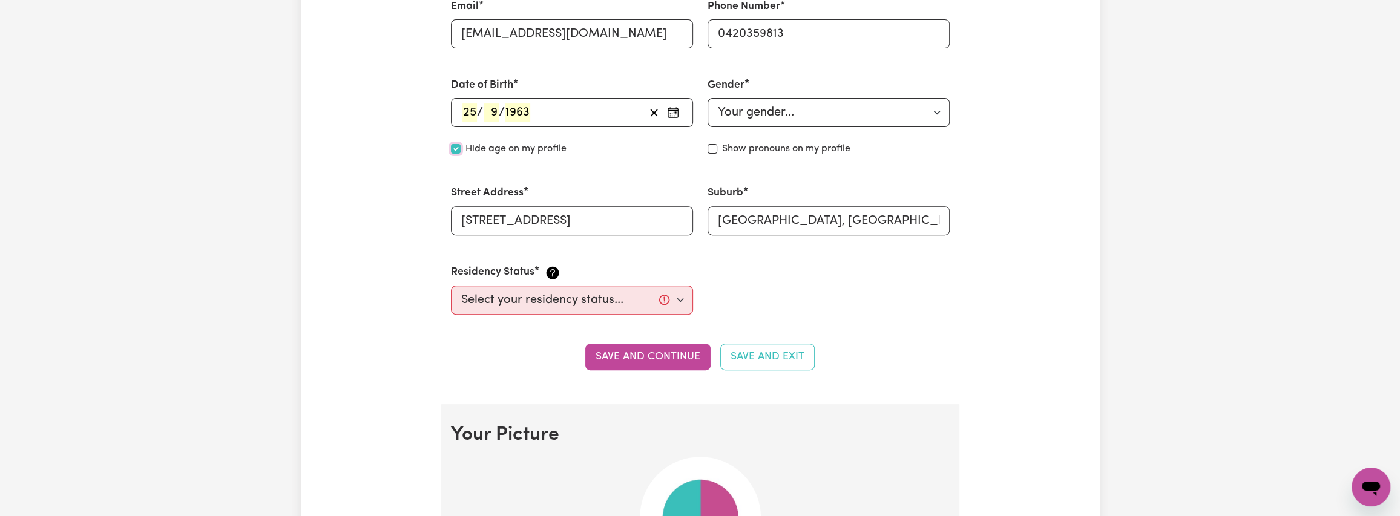
scroll to position [484, 0]
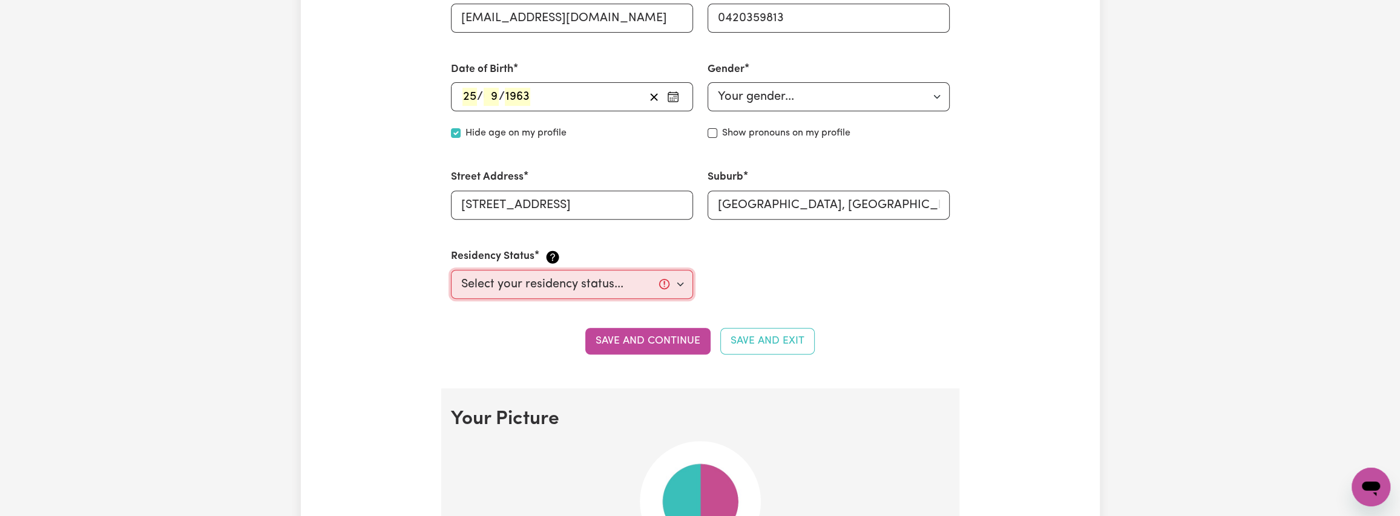
click at [594, 285] on select "Select your residency status... [DEMOGRAPHIC_DATA] citizen Australian PR [DEMOG…" at bounding box center [572, 284] width 242 height 29
select select "[DEMOGRAPHIC_DATA] Citizen"
click at [451, 270] on select "Select your residency status... [DEMOGRAPHIC_DATA] citizen Australian PR [DEMOG…" at bounding box center [572, 284] width 242 height 29
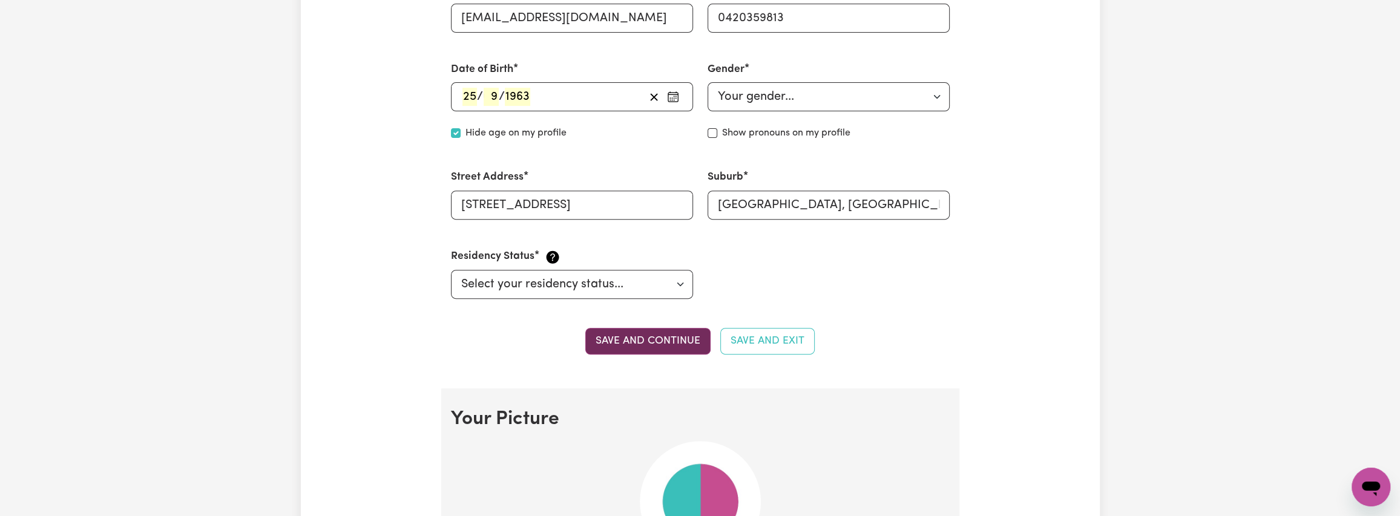
click at [657, 338] on button "Save and continue" at bounding box center [647, 341] width 125 height 27
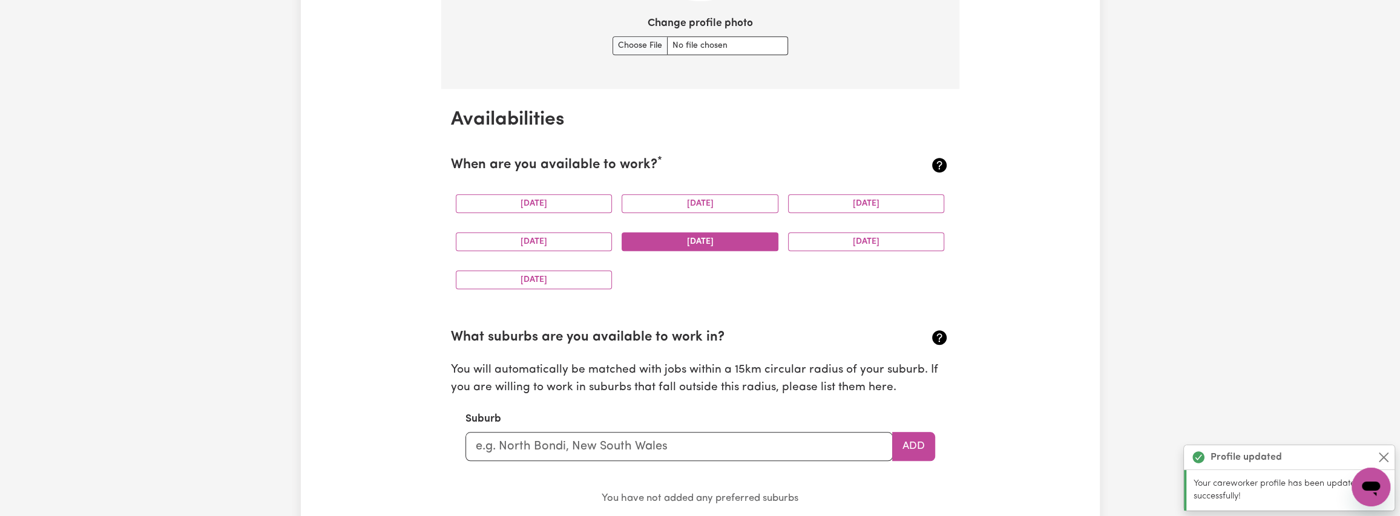
scroll to position [1053, 0]
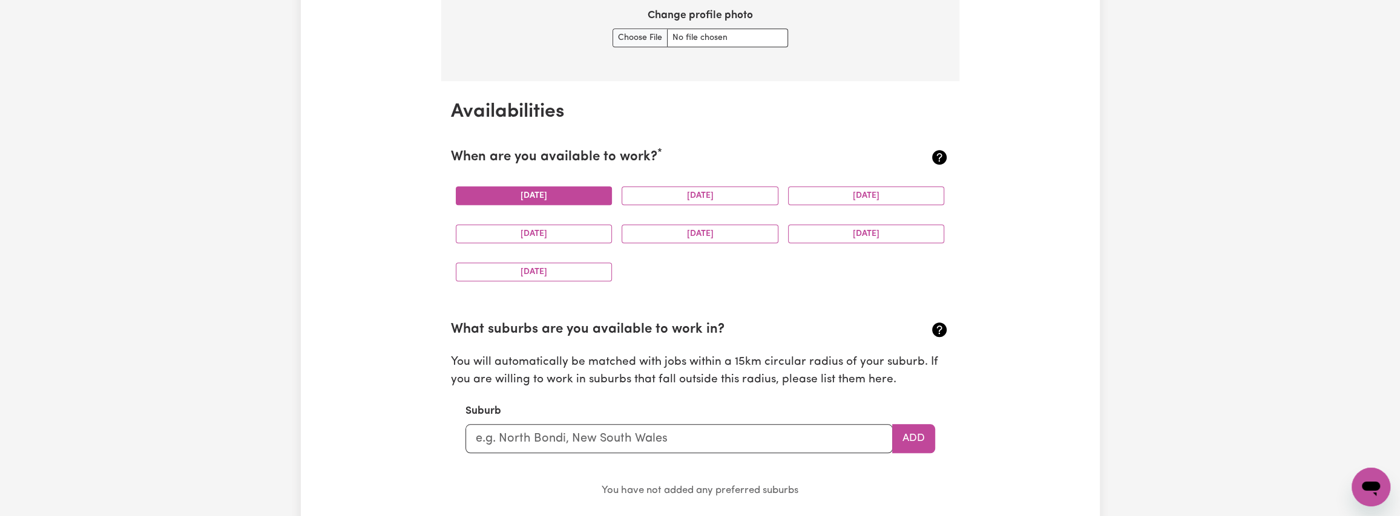
click at [530, 192] on button "[DATE]" at bounding box center [534, 195] width 157 height 19
click at [634, 195] on button "[DATE]" at bounding box center [700, 195] width 157 height 19
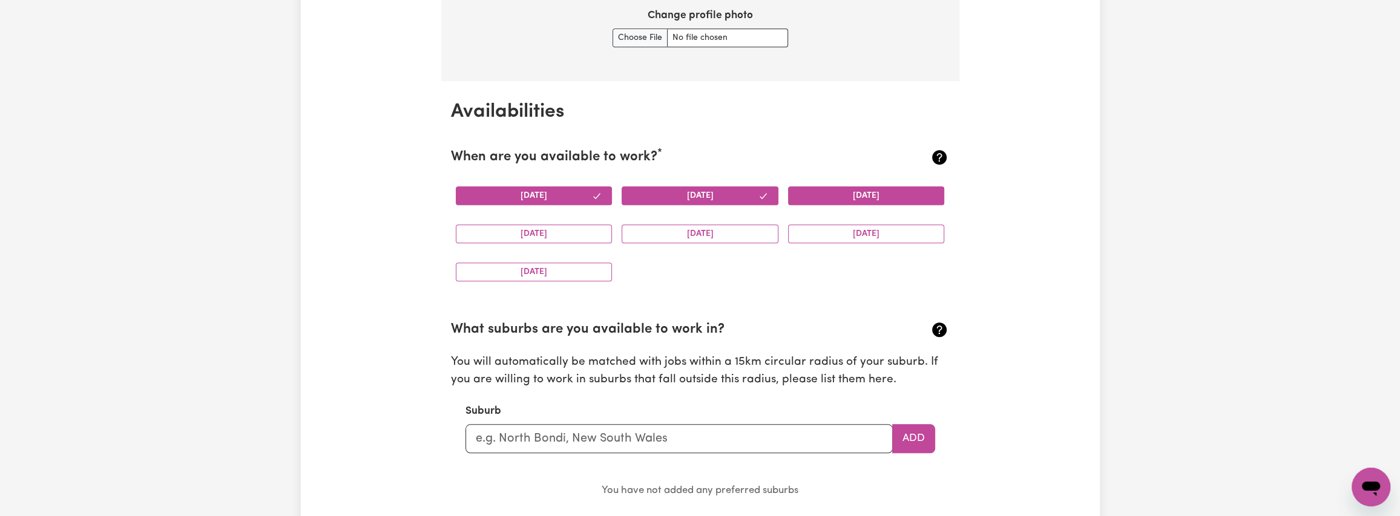
click at [814, 196] on button "[DATE]" at bounding box center [866, 195] width 157 height 19
click at [751, 236] on button "[DATE]" at bounding box center [700, 234] width 157 height 19
click at [558, 238] on button "[DATE]" at bounding box center [534, 234] width 157 height 19
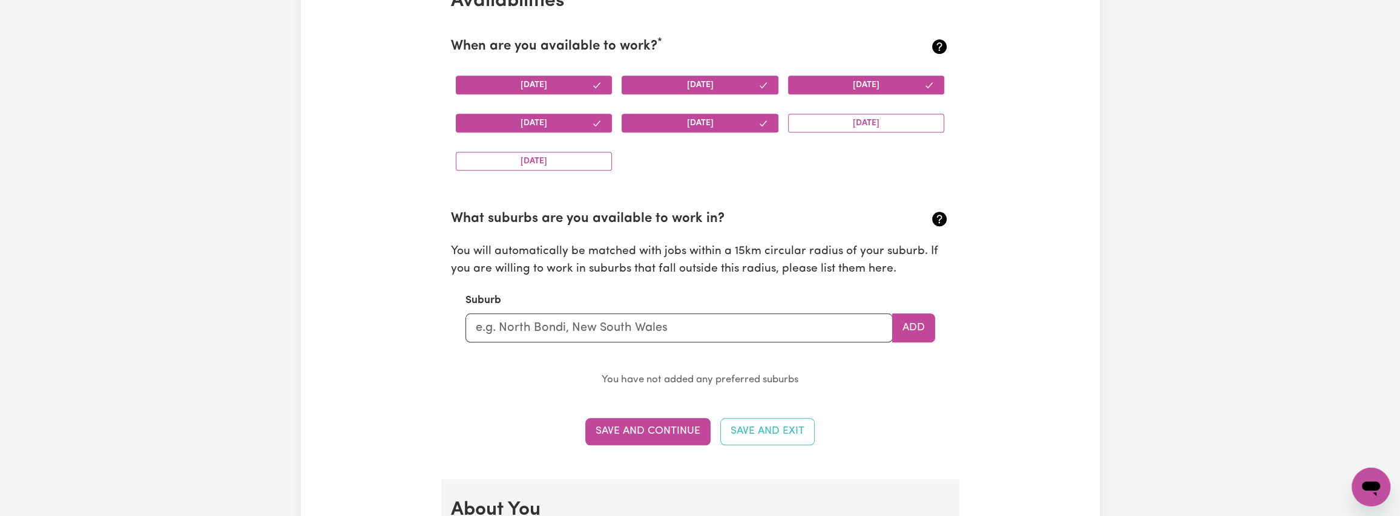
scroll to position [1174, 0]
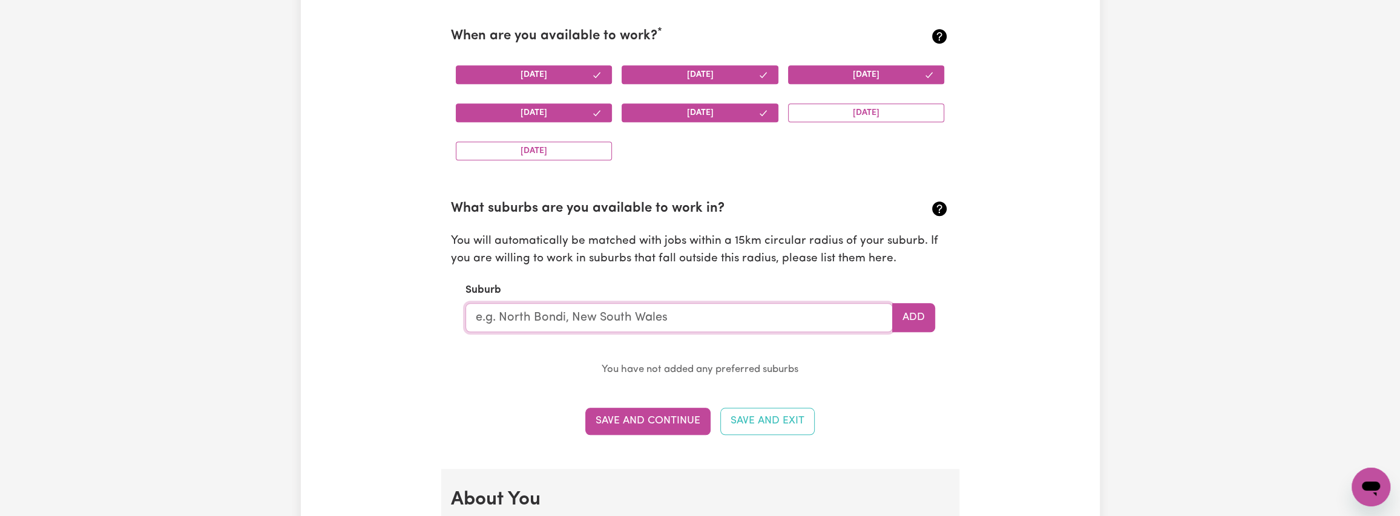
click at [648, 320] on input "text" at bounding box center [679, 317] width 427 height 29
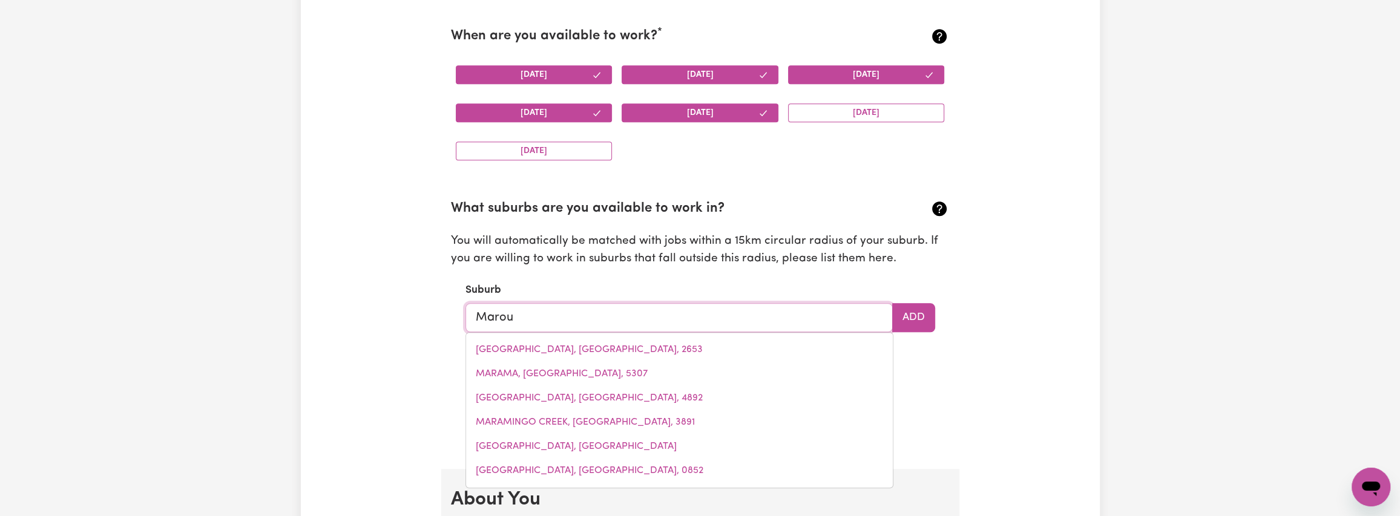
type input "Maroub"
type input "MaroubRA, [GEOGRAPHIC_DATA], 2035"
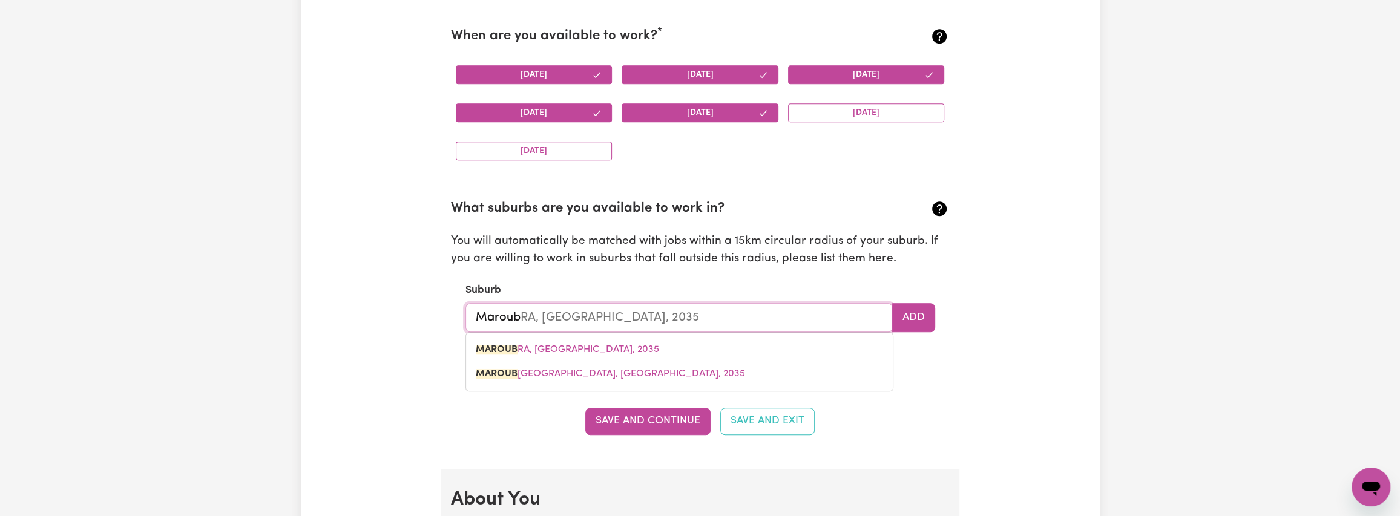
type input "Maroubr"
type input "MaroubrA, [GEOGRAPHIC_DATA], 2035"
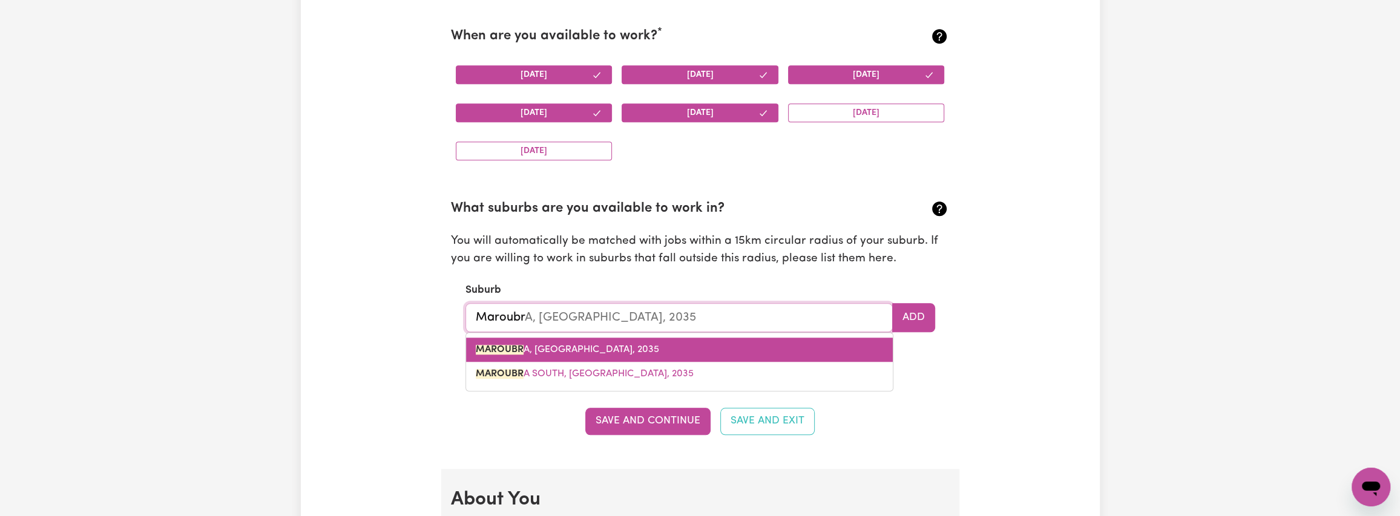
click at [625, 355] on link "MAROUBR A, [GEOGRAPHIC_DATA], 2035" at bounding box center [679, 350] width 427 height 24
type input "MAROUBRA, [GEOGRAPHIC_DATA], 2035"
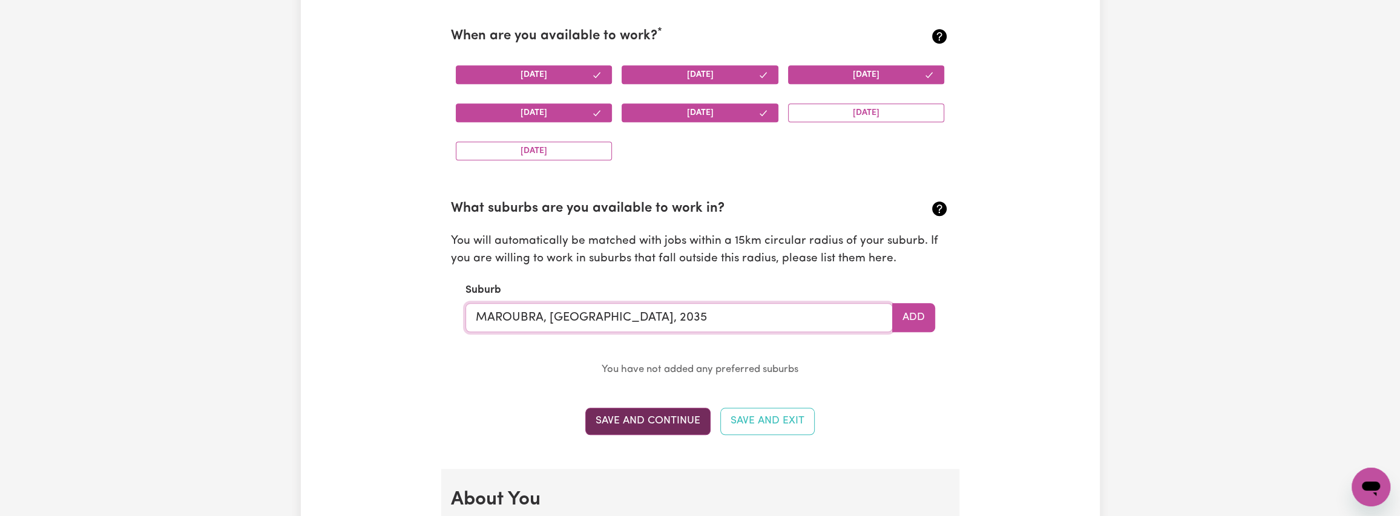
type input "MAROUBRA, [GEOGRAPHIC_DATA], 2035"
click at [645, 421] on button "Save and Continue" at bounding box center [647, 421] width 125 height 27
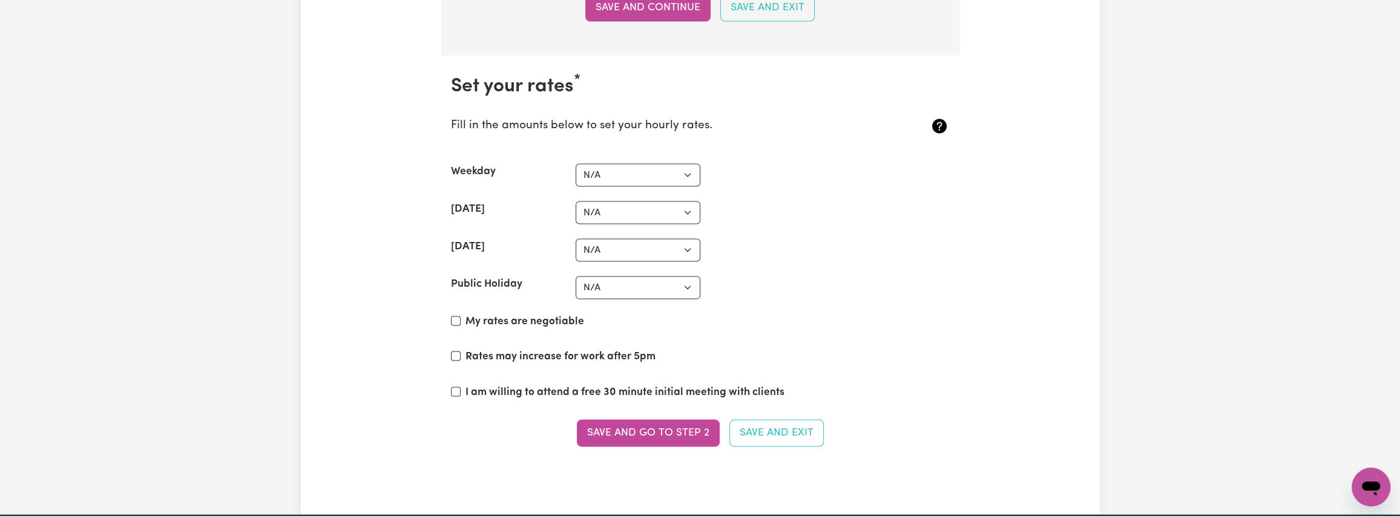
scroll to position [2731, 0]
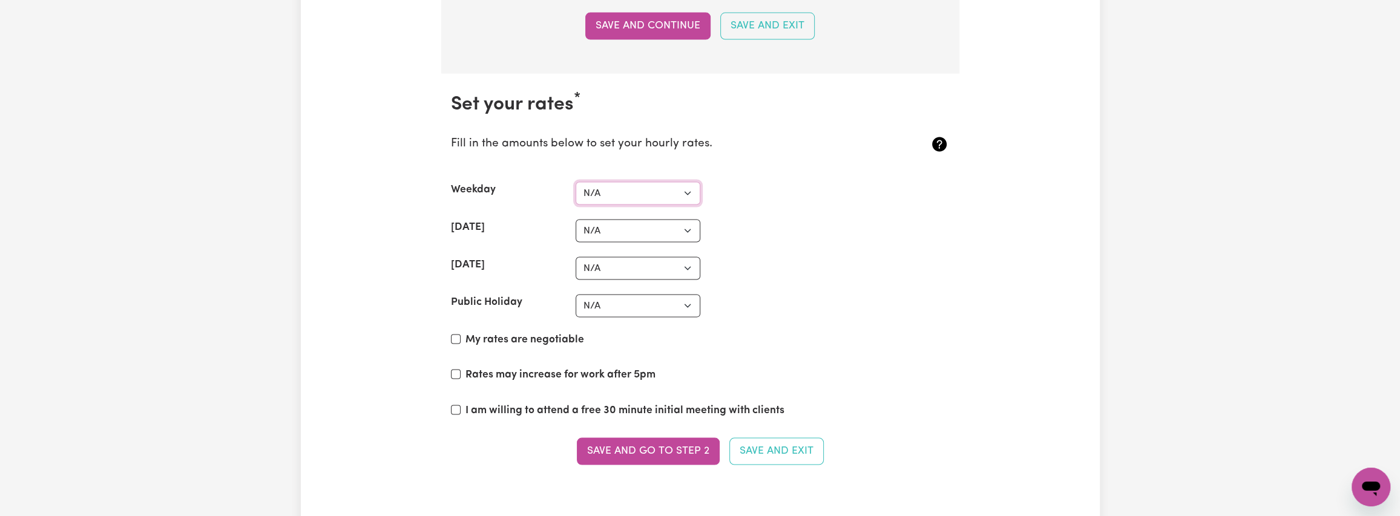
click at [668, 194] on select "N/A $37 $38 $39 $40 $41 $42 $43 $44 $45 $46 $47 $48 $49 $50 $51 $52 $53 $54 $55…" at bounding box center [638, 193] width 125 height 23
click at [867, 207] on section "Set your rates * Fill in the amounts below to set your hourly rates. Weekday N/…" at bounding box center [700, 287] width 518 height 426
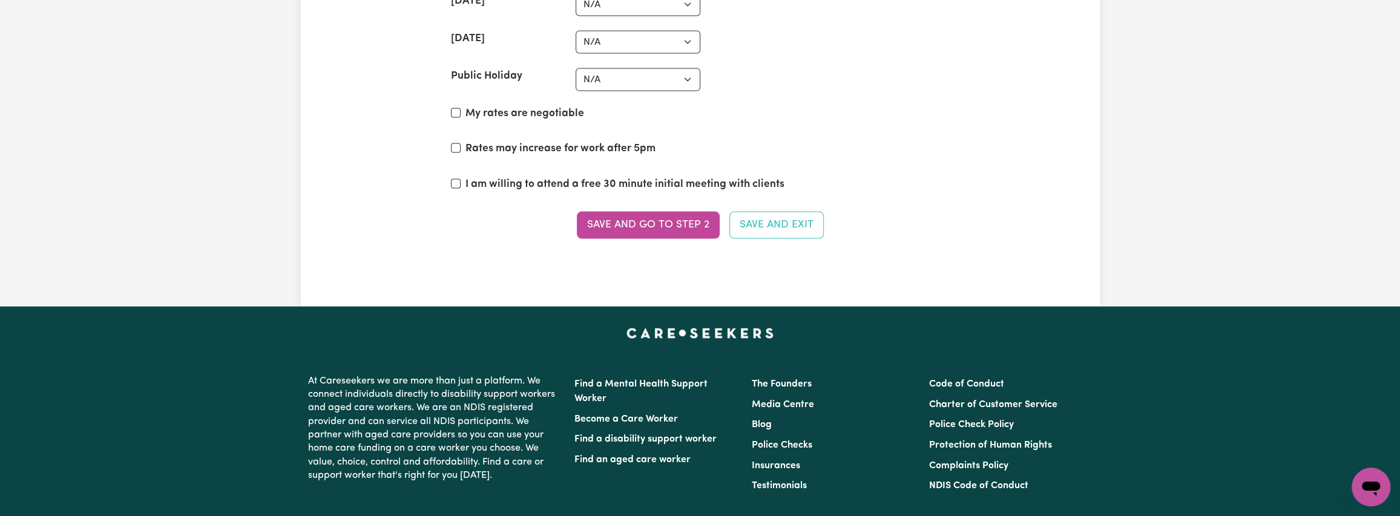
scroll to position [2973, 0]
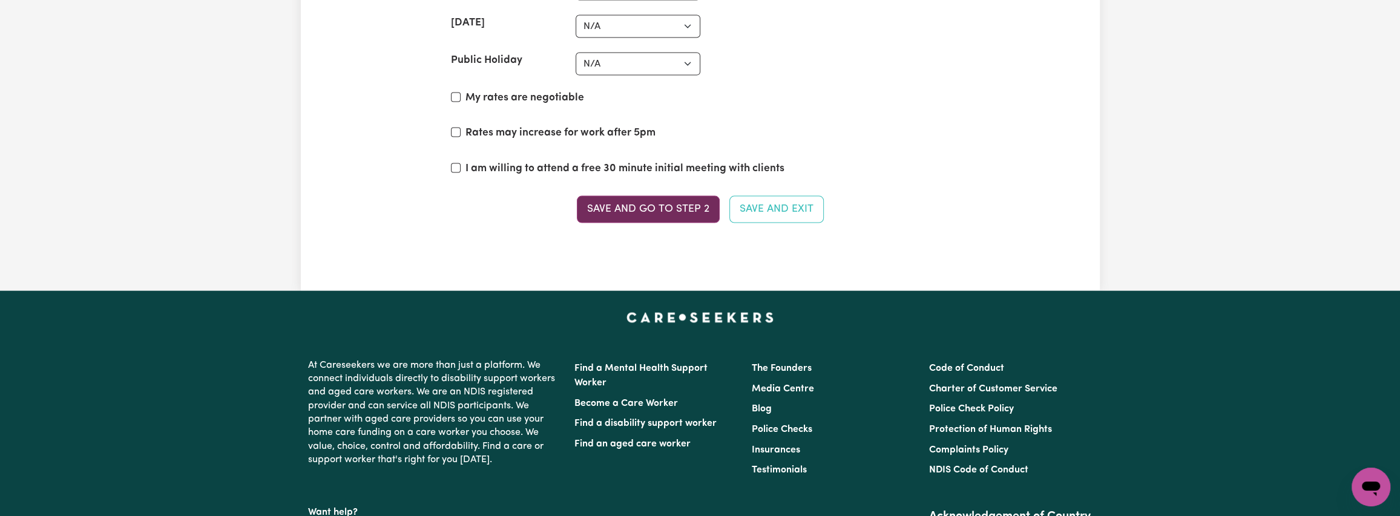
click at [681, 208] on button "Save and go to Step 2" at bounding box center [648, 209] width 143 height 27
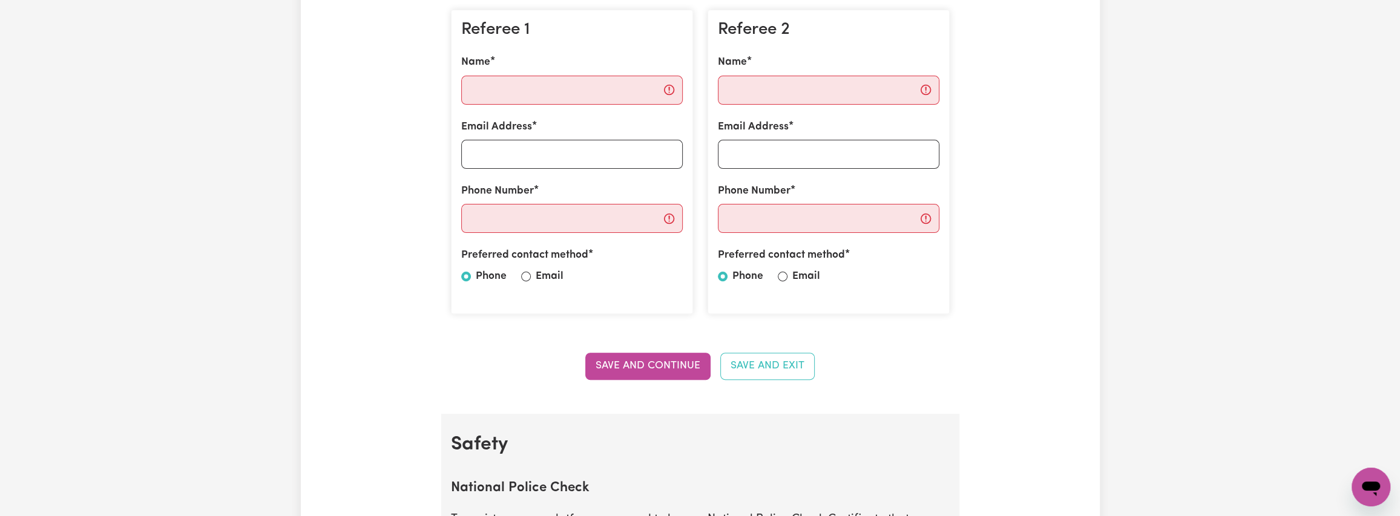
scroll to position [121, 0]
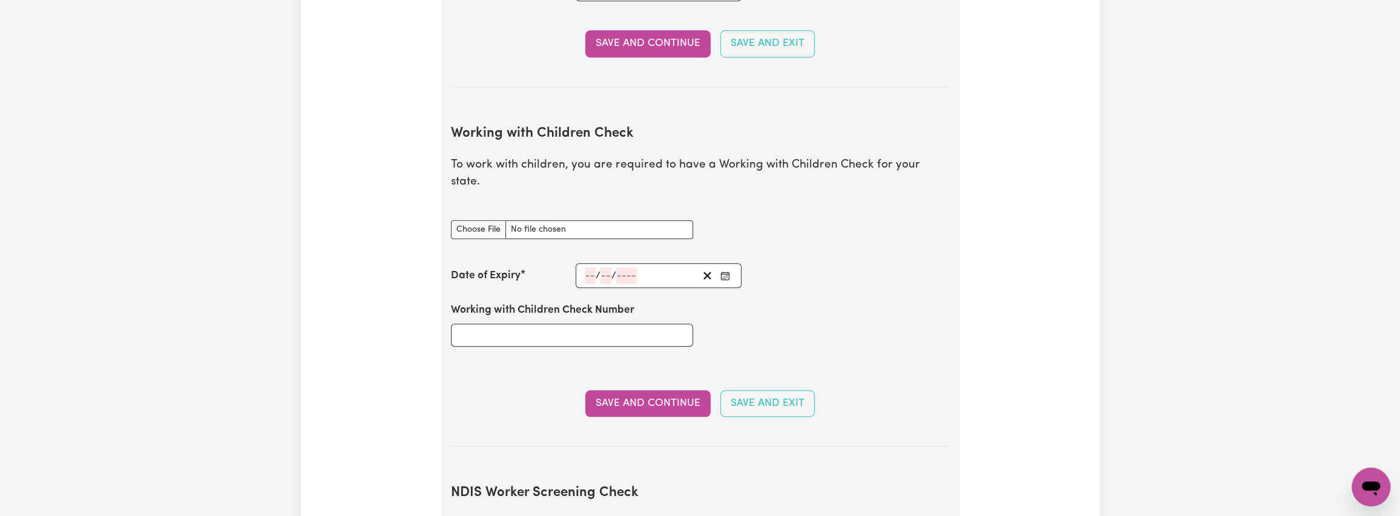
scroll to position [908, 0]
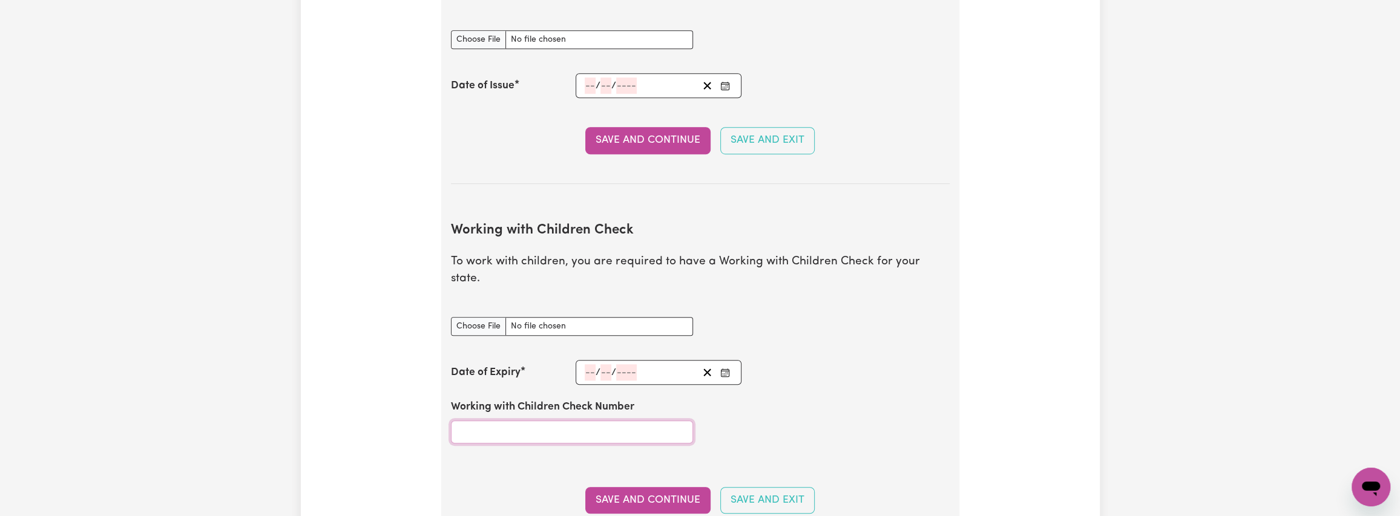
click at [550, 421] on input "Working with Children Check Number" at bounding box center [572, 432] width 242 height 23
paste input "WWC0715286E"
type input "WWC0715286E"
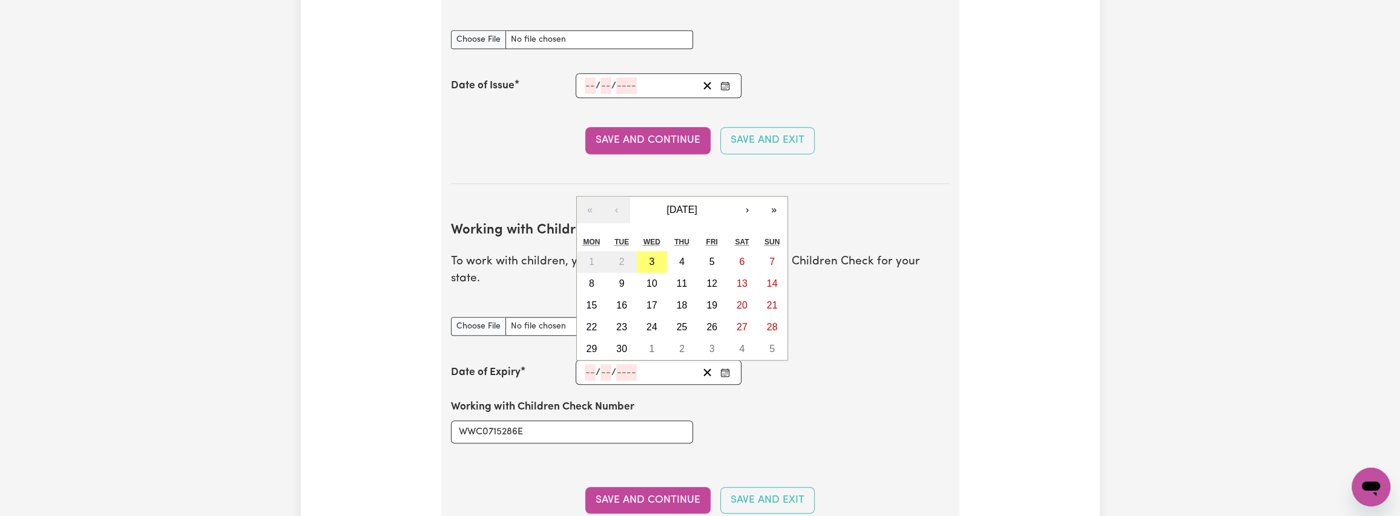
click at [588, 364] on input "number" at bounding box center [590, 372] width 11 height 16
paste input "26052027"
type input "26052027"
click at [825, 360] on div "Date of Expiry 26052027 / / « ‹ [DATE] › » Mon Tue Wed Thu Fri Sat Sun 1 2 3 4 …" at bounding box center [700, 372] width 499 height 25
drag, startPoint x: 596, startPoint y: 354, endPoint x: 673, endPoint y: 352, distance: 77.5
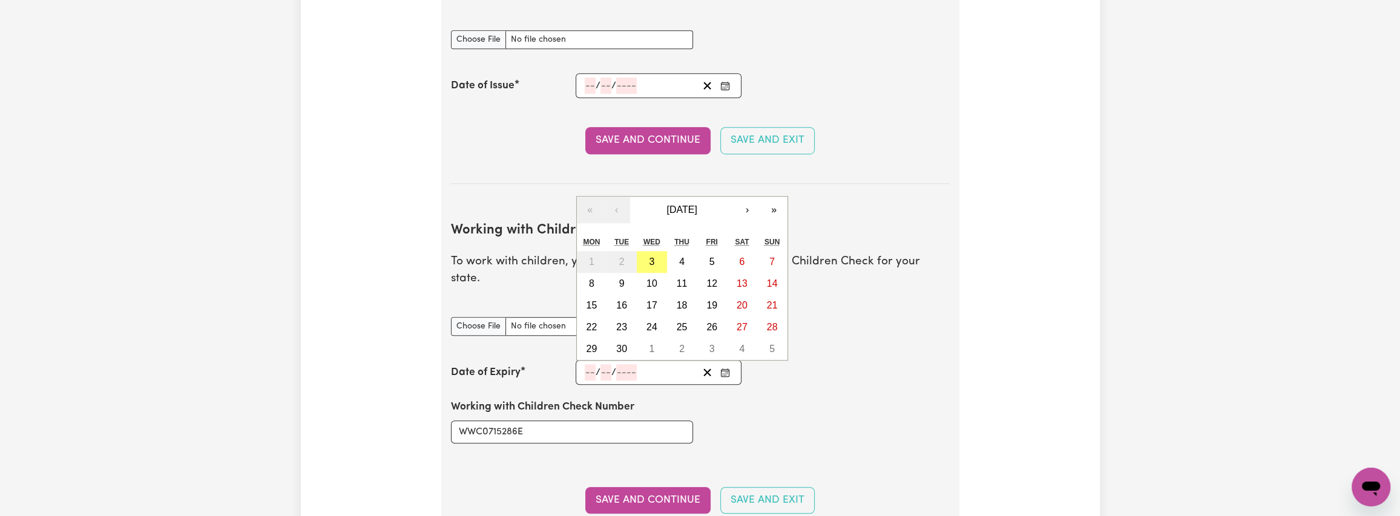
click at [673, 364] on div "/ /" at bounding box center [641, 372] width 115 height 16
click at [697, 205] on span "[DATE]" at bounding box center [682, 210] width 30 height 10
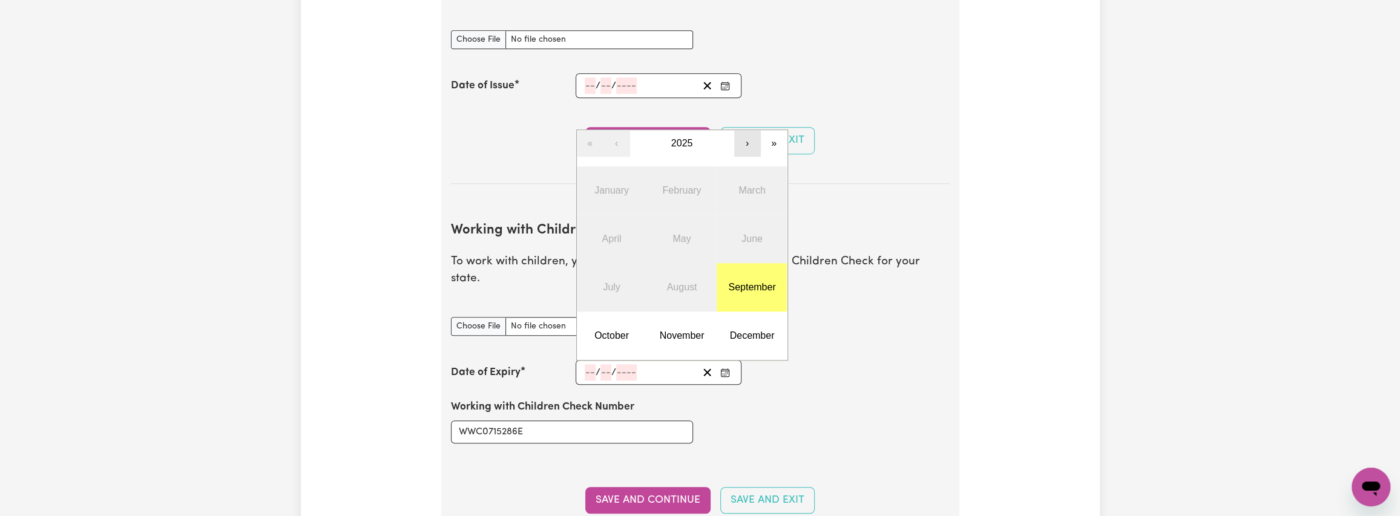
click at [749, 130] on button "›" at bounding box center [747, 143] width 27 height 27
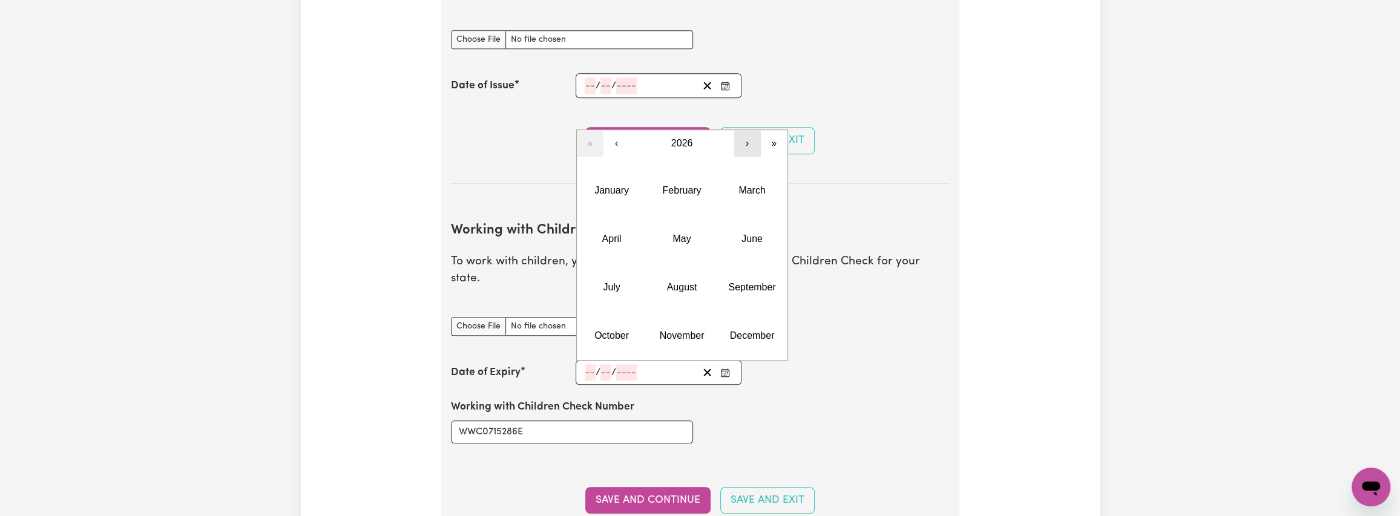
click at [749, 130] on button "›" at bounding box center [747, 143] width 27 height 27
click at [674, 234] on abbr "May" at bounding box center [682, 239] width 18 height 10
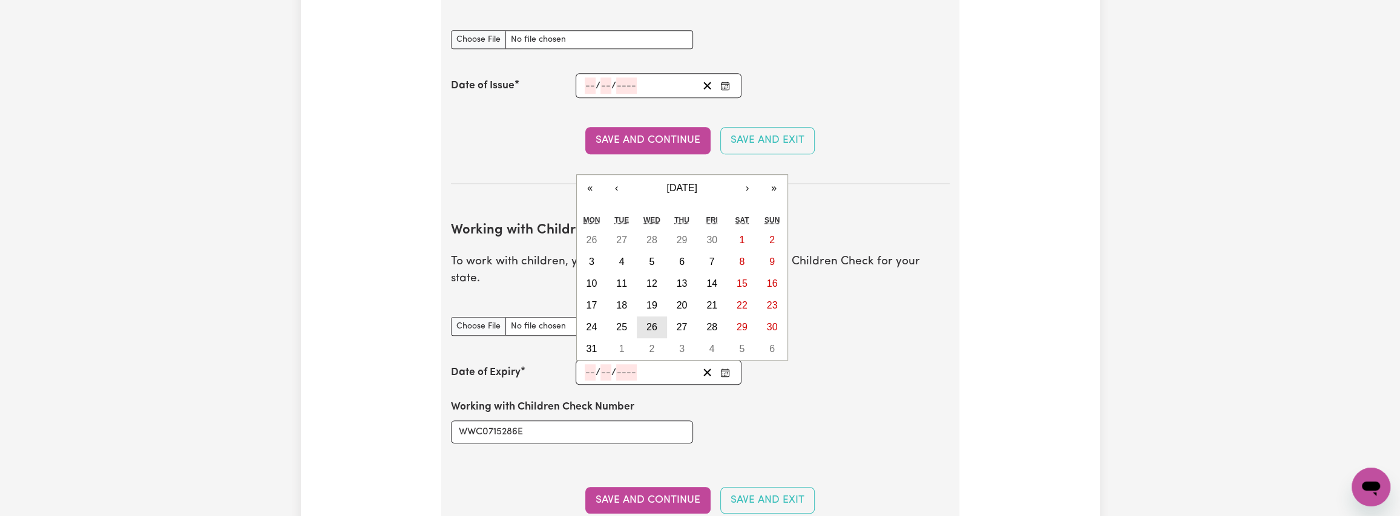
click at [644, 317] on button "26" at bounding box center [652, 328] width 30 height 22
type input "[DATE]"
type input "26"
type input "5"
type input "2027"
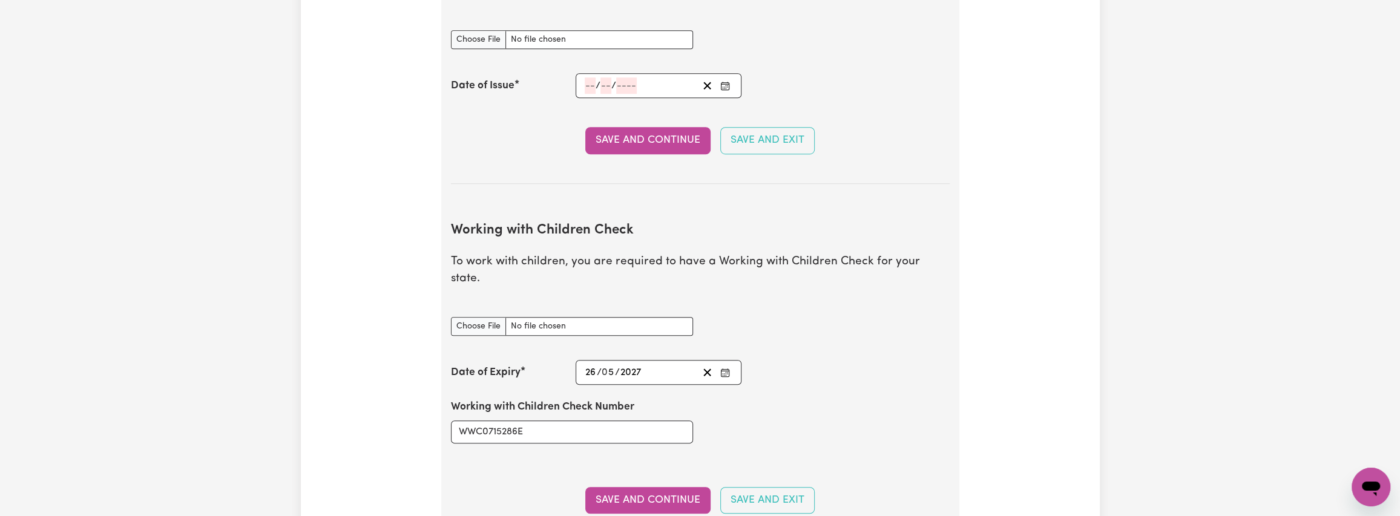
scroll to position [969, 0]
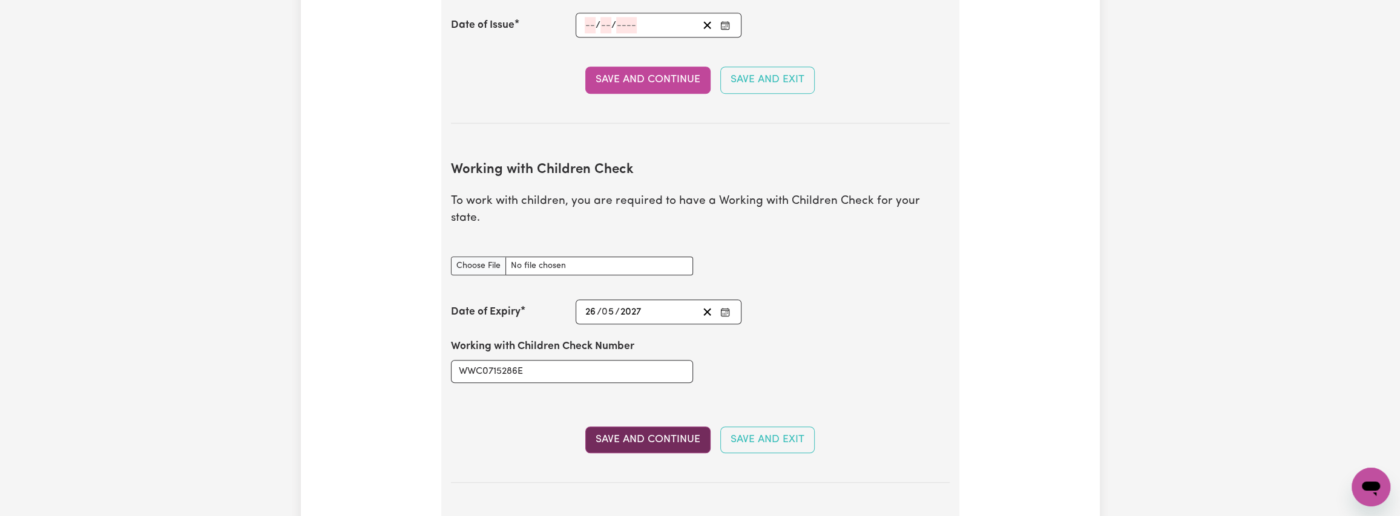
click at [656, 427] on button "Save and Continue" at bounding box center [647, 440] width 125 height 27
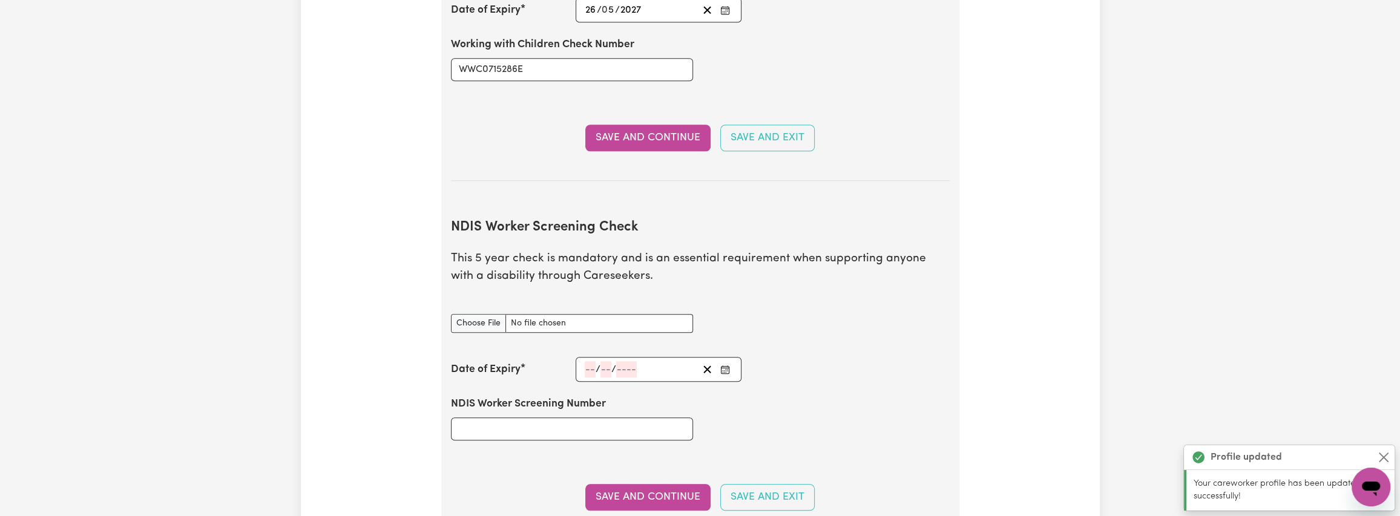
scroll to position [1452, 0]
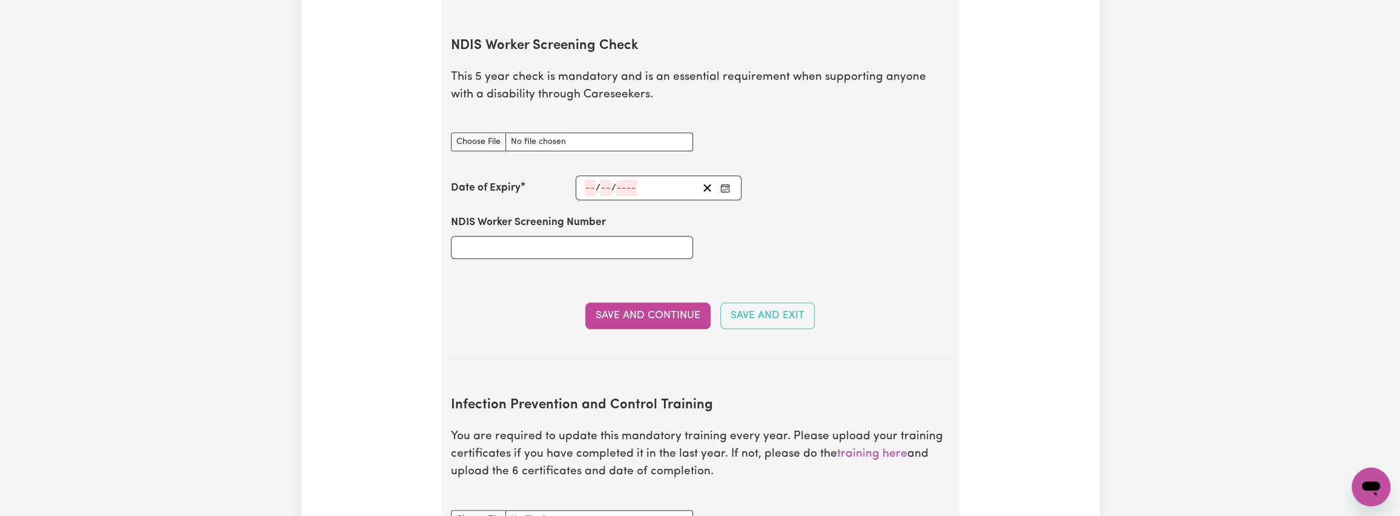
click at [467, 215] on label "NDIS Worker Screening Number" at bounding box center [528, 223] width 155 height 16
click at [467, 236] on input "NDIS Worker Screening Number" at bounding box center [572, 247] width 242 height 23
click at [467, 215] on label "NDIS Worker Screening Number" at bounding box center [528, 223] width 155 height 16
click at [467, 236] on input "NDIS Worker Screening Number" at bounding box center [572, 247] width 242 height 23
click at [467, 215] on label "NDIS Worker Screening Number" at bounding box center [528, 223] width 155 height 16
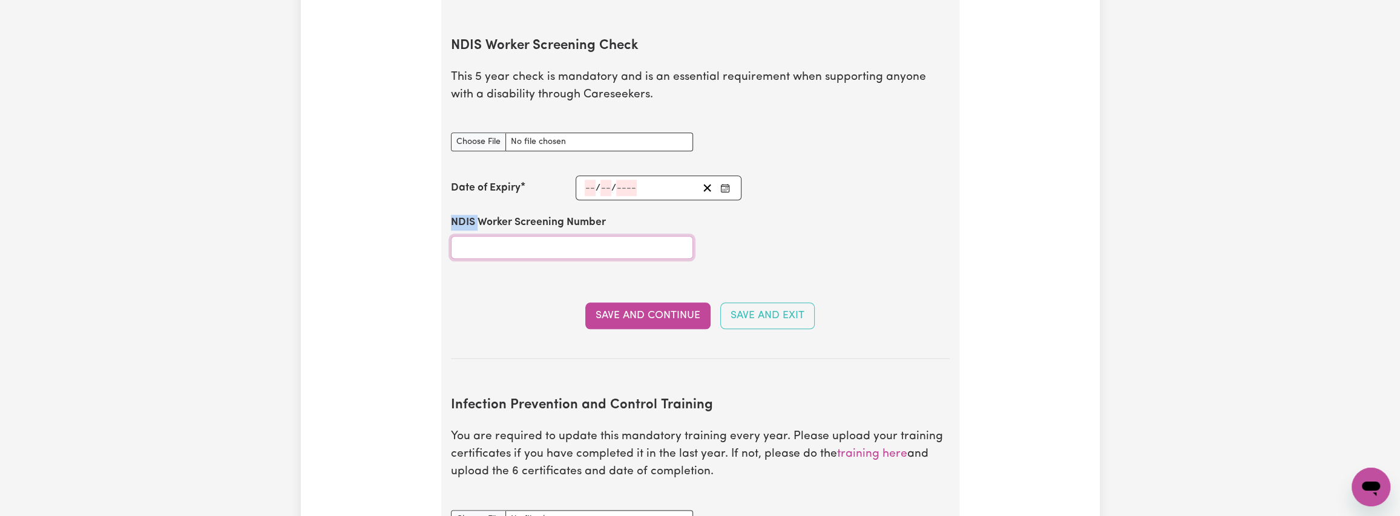
click at [467, 236] on input "NDIS Worker Screening Number" at bounding box center [572, 247] width 242 height 23
click at [467, 215] on label "NDIS Worker Screening Number" at bounding box center [528, 223] width 155 height 16
click at [467, 236] on input "NDIS Worker Screening Number" at bounding box center [572, 247] width 242 height 23
click at [467, 215] on label "NDIS Worker Screening Number" at bounding box center [528, 223] width 155 height 16
click at [467, 236] on input "NDIS Worker Screening Number" at bounding box center [572, 247] width 242 height 23
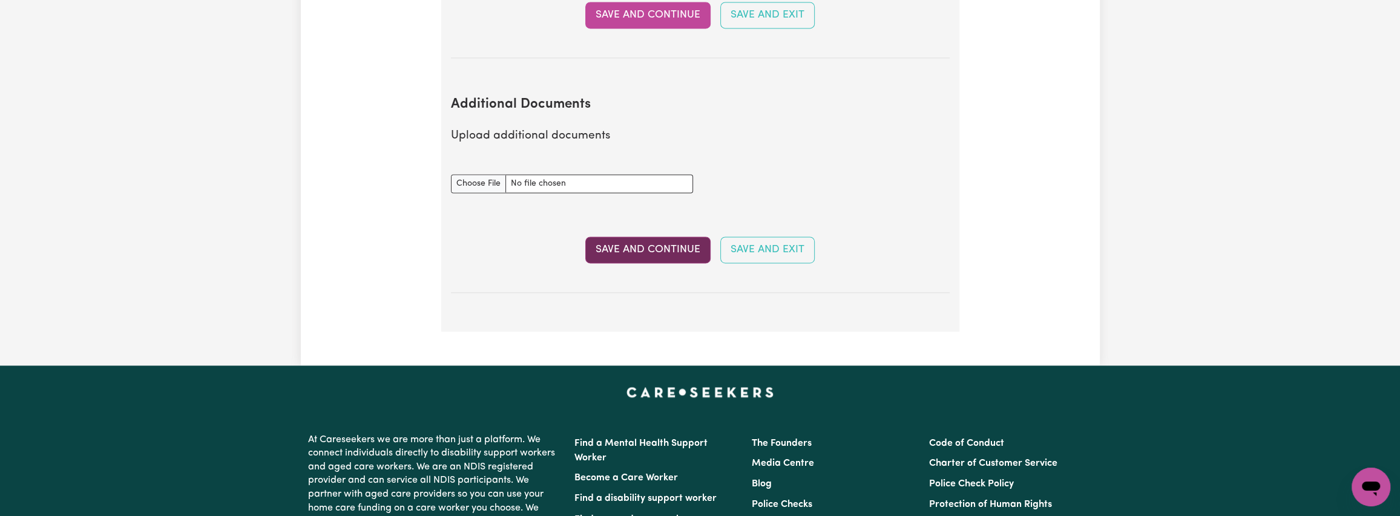
scroll to position [2058, 0]
click at [660, 236] on button "Save and Continue" at bounding box center [647, 249] width 125 height 27
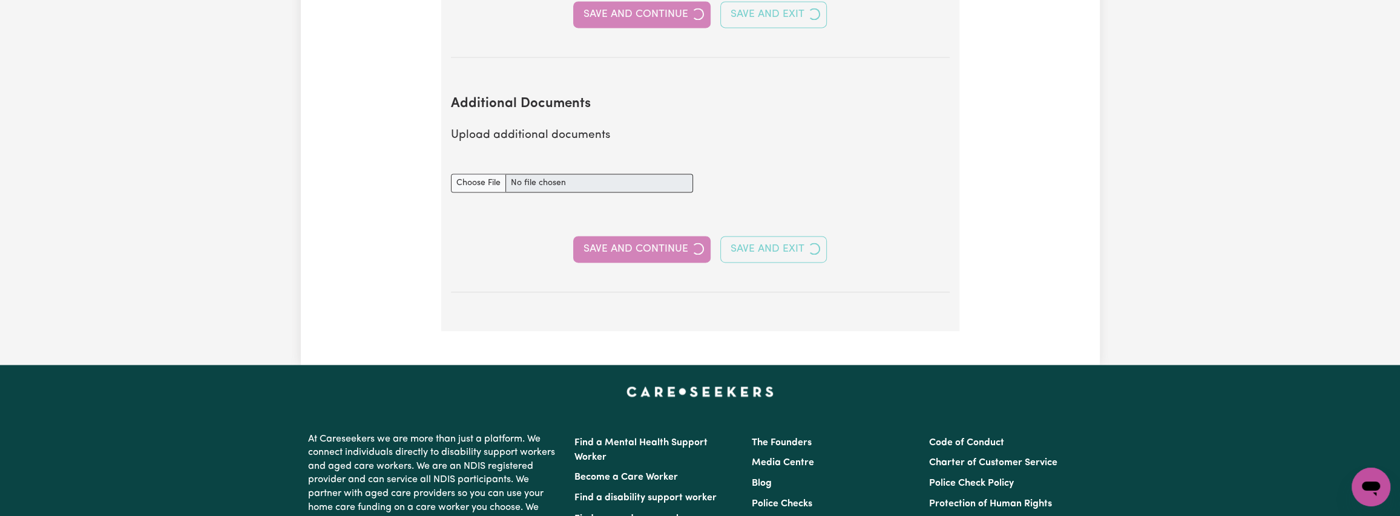
select select "Certificate III (Individual Support)"
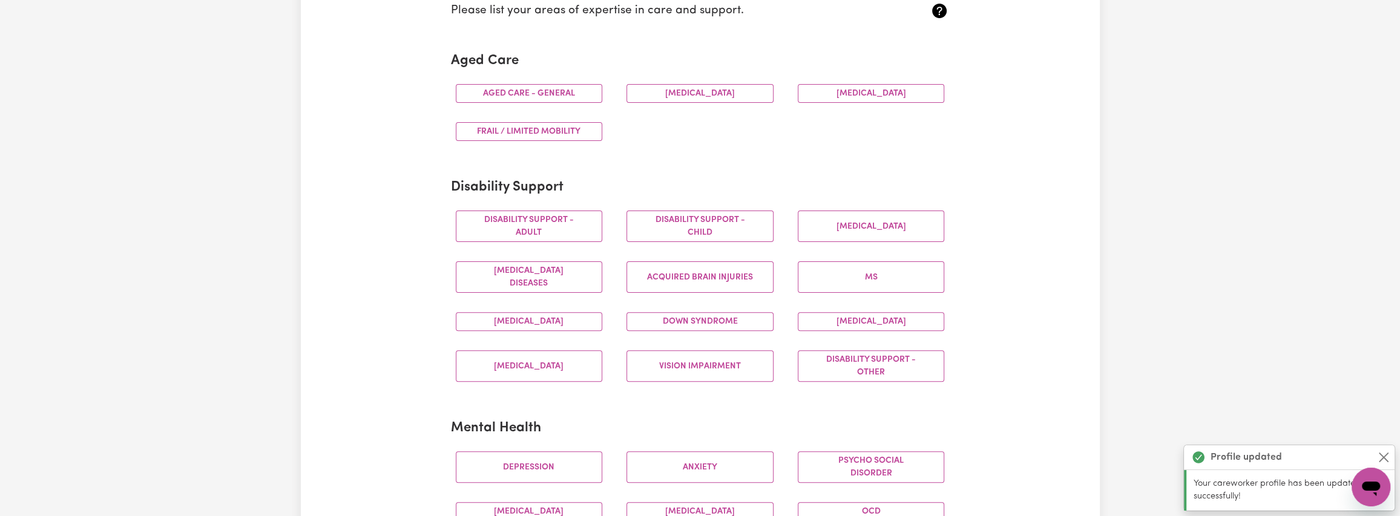
scroll to position [363, 0]
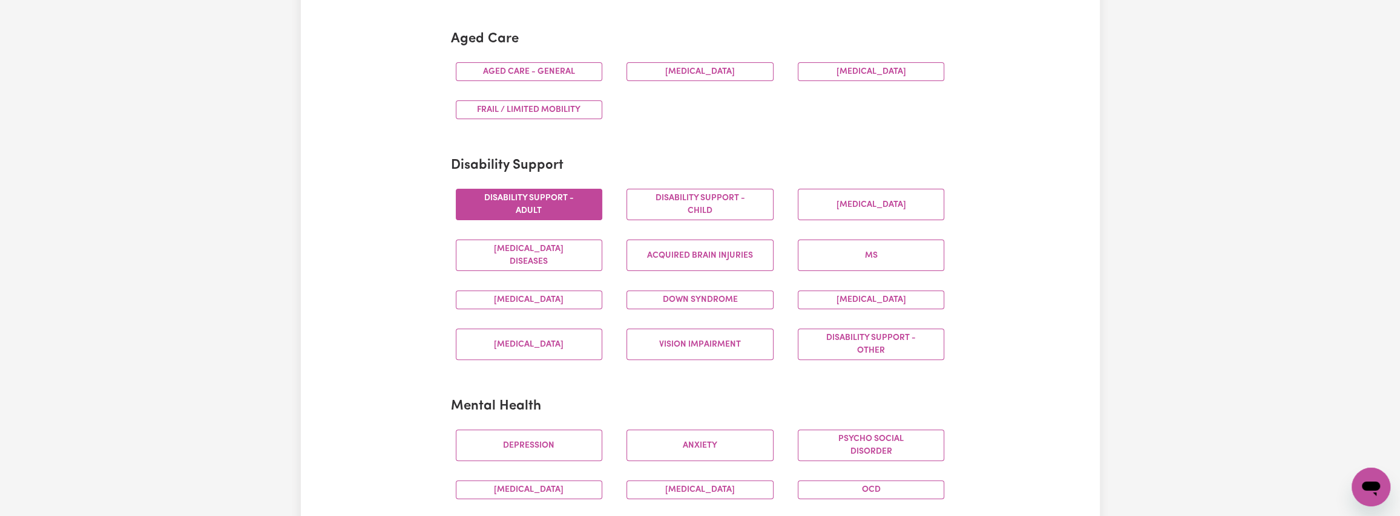
click at [527, 207] on button "Disability support - Adult" at bounding box center [529, 204] width 147 height 31
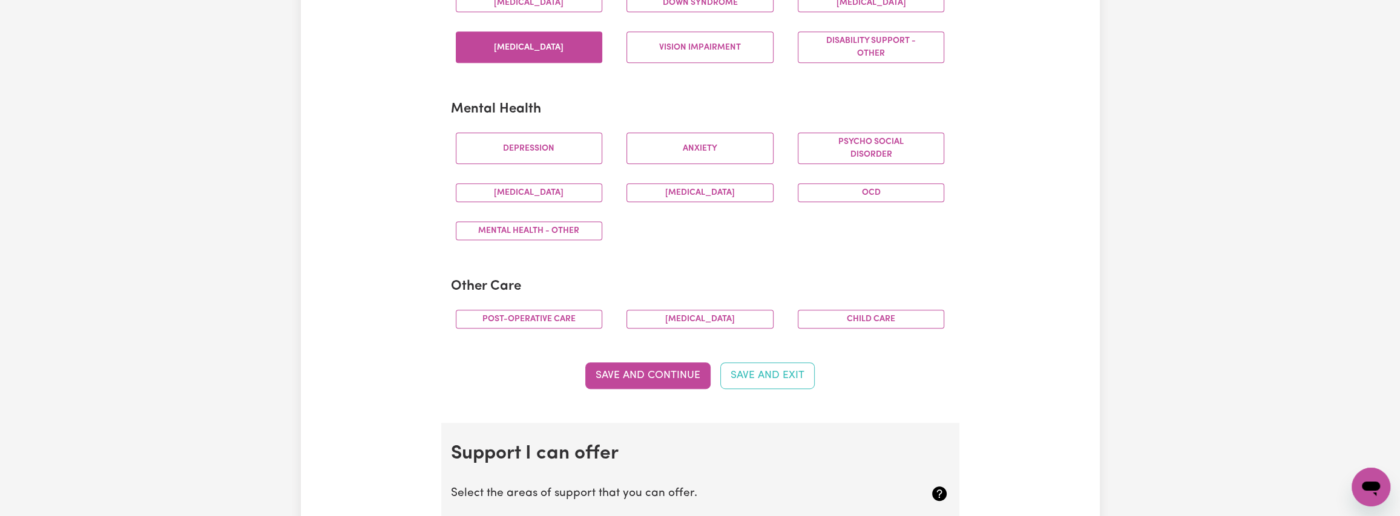
scroll to position [666, 0]
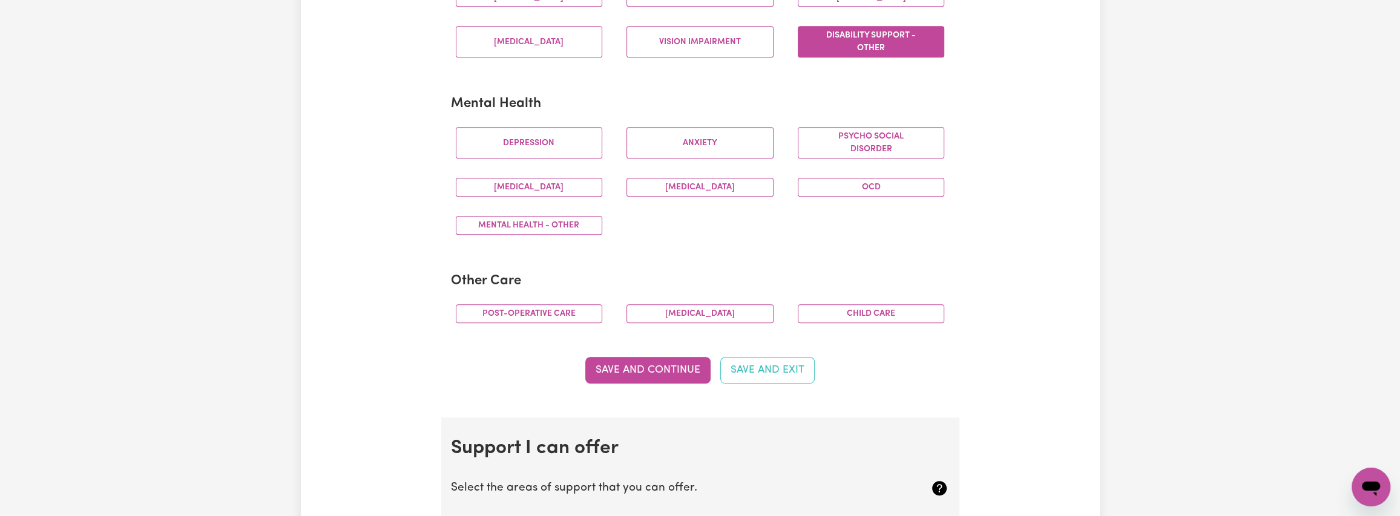
click at [875, 48] on button "Disability support - Other" at bounding box center [871, 41] width 147 height 31
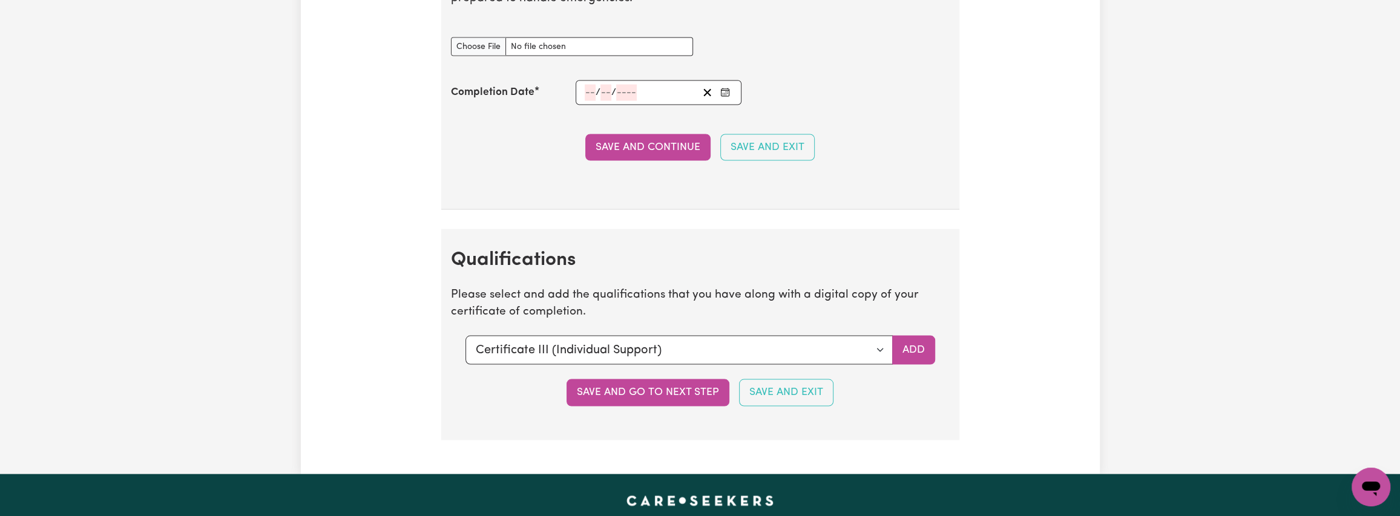
scroll to position [2724, 0]
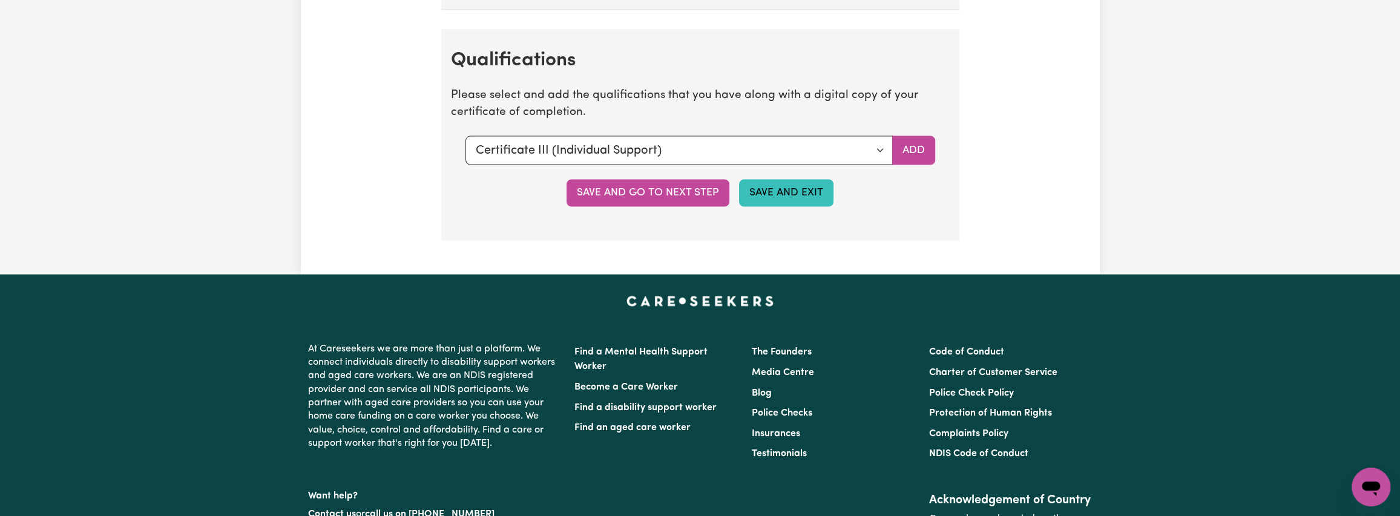
click at [756, 192] on button "Save and Exit" at bounding box center [786, 193] width 94 height 27
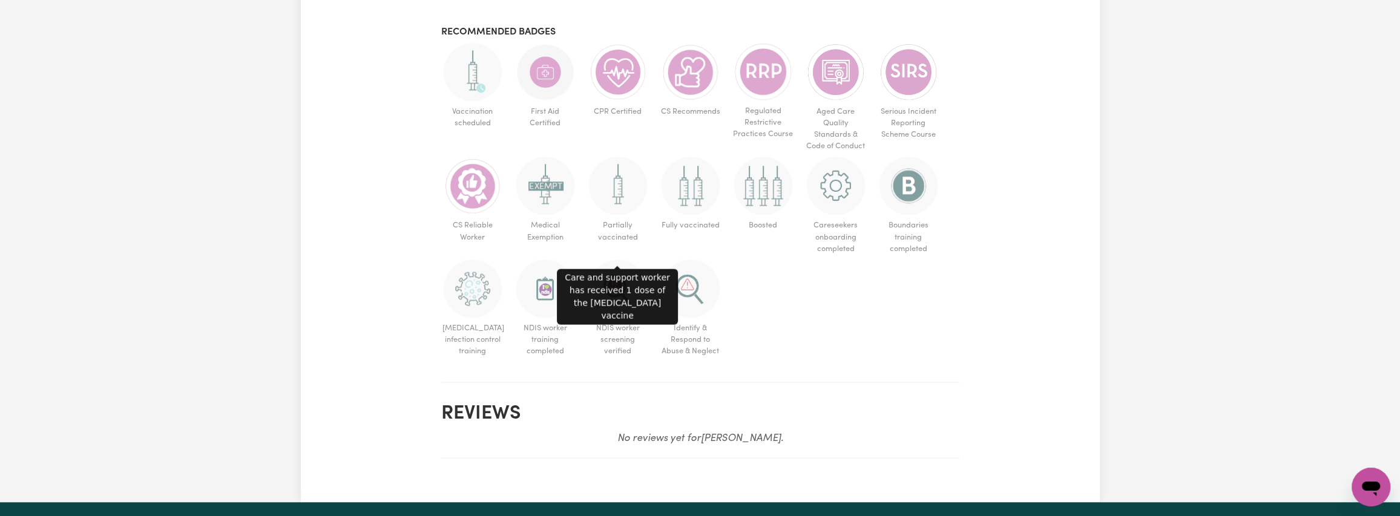
scroll to position [1271, 0]
